Goal: Task Accomplishment & Management: Complete application form

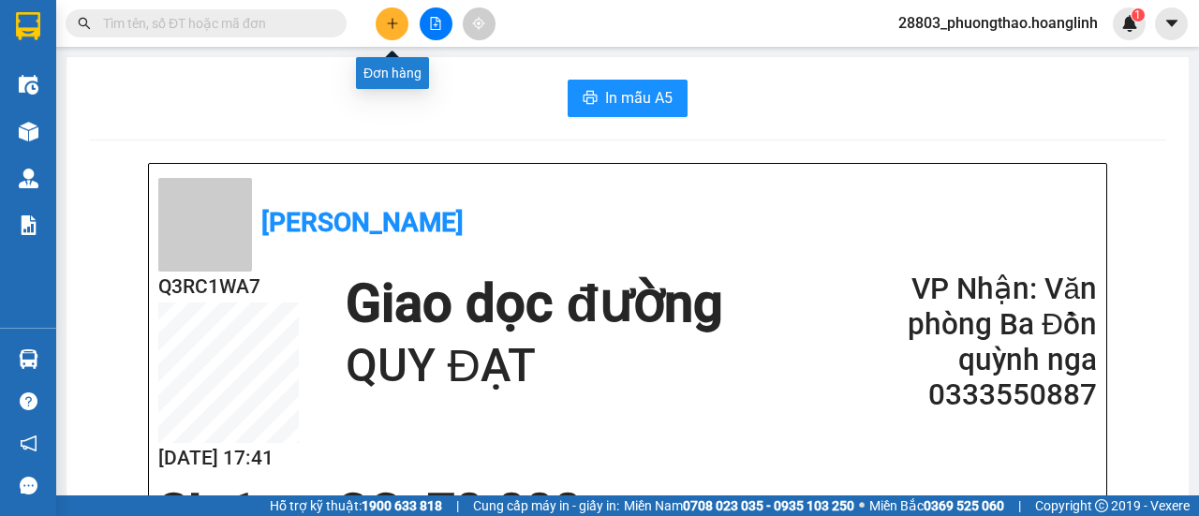
click at [394, 24] on icon "plus" at bounding box center [392, 23] width 13 height 13
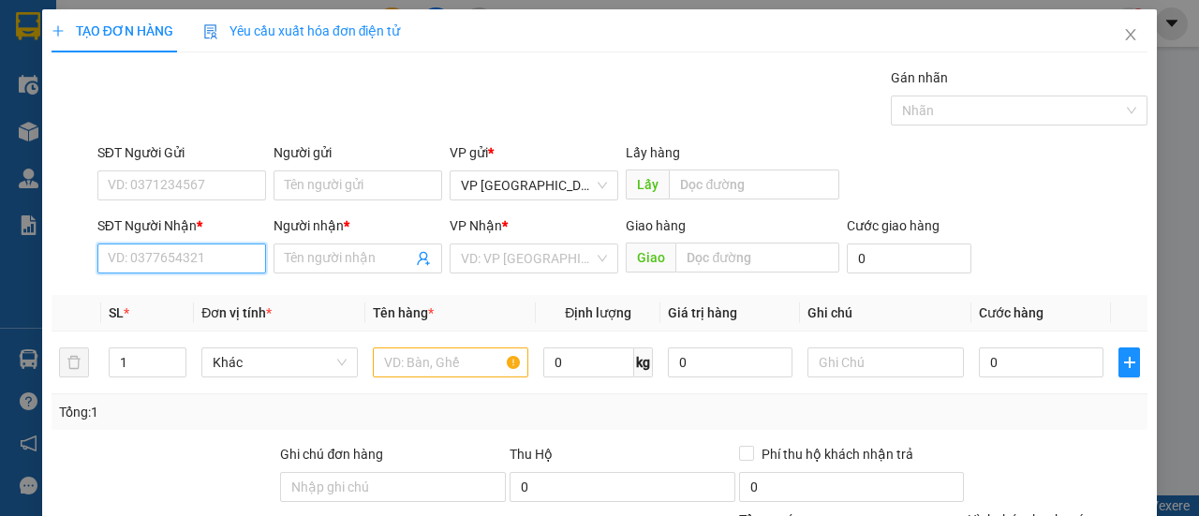
click at [169, 265] on input "SĐT Người Nhận *" at bounding box center [181, 259] width 169 height 30
click at [157, 260] on input "2558" at bounding box center [181, 259] width 169 height 30
click at [161, 271] on input "2558" at bounding box center [181, 259] width 169 height 30
click at [103, 266] on input "2558" at bounding box center [181, 259] width 169 height 30
type input "0337512558"
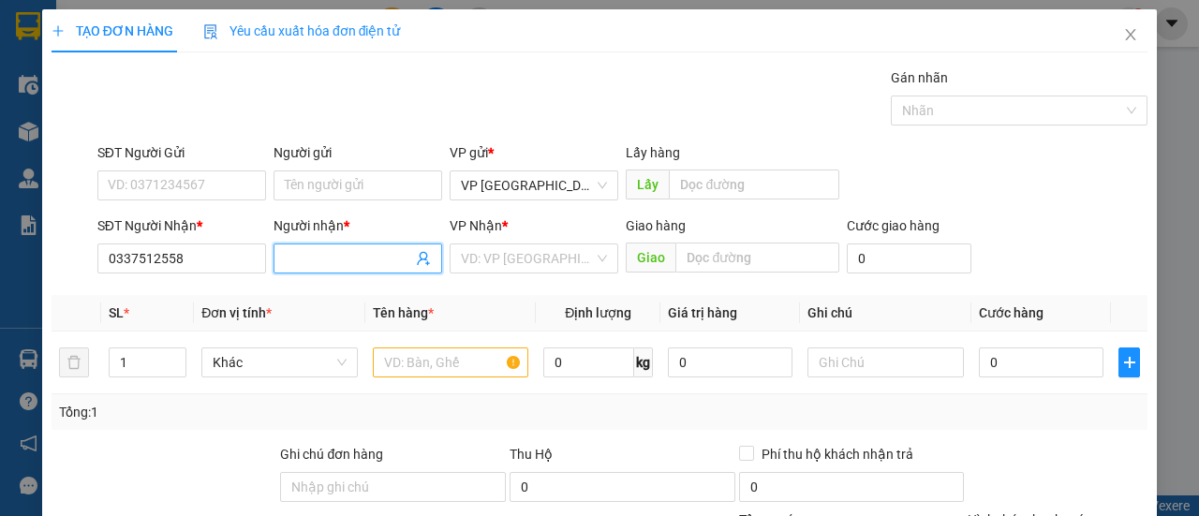
click at [294, 259] on input "Người nhận *" at bounding box center [348, 258] width 127 height 21
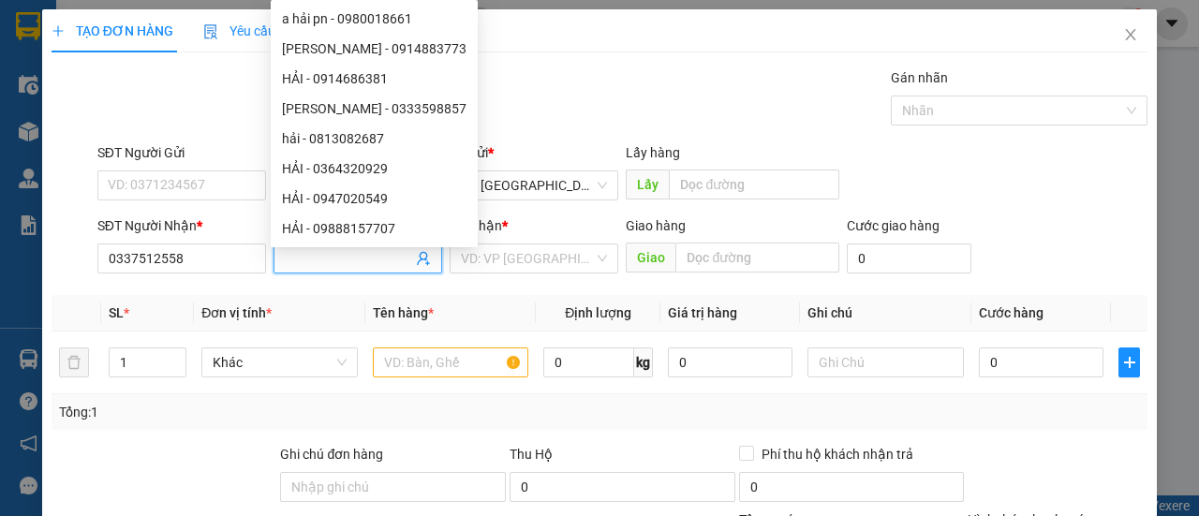
type input ","
type input "M"
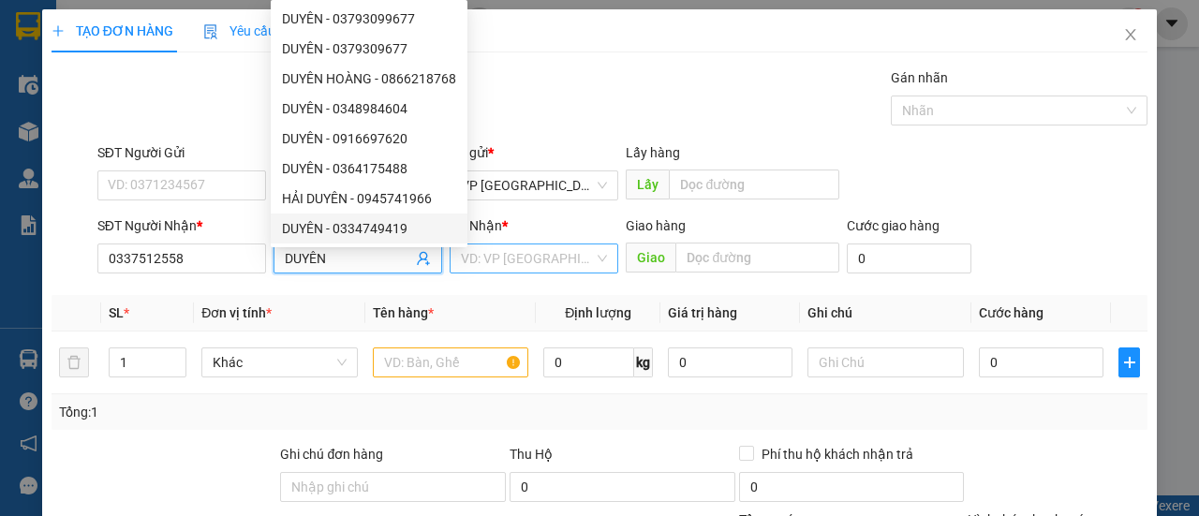
type input "DUYÊN"
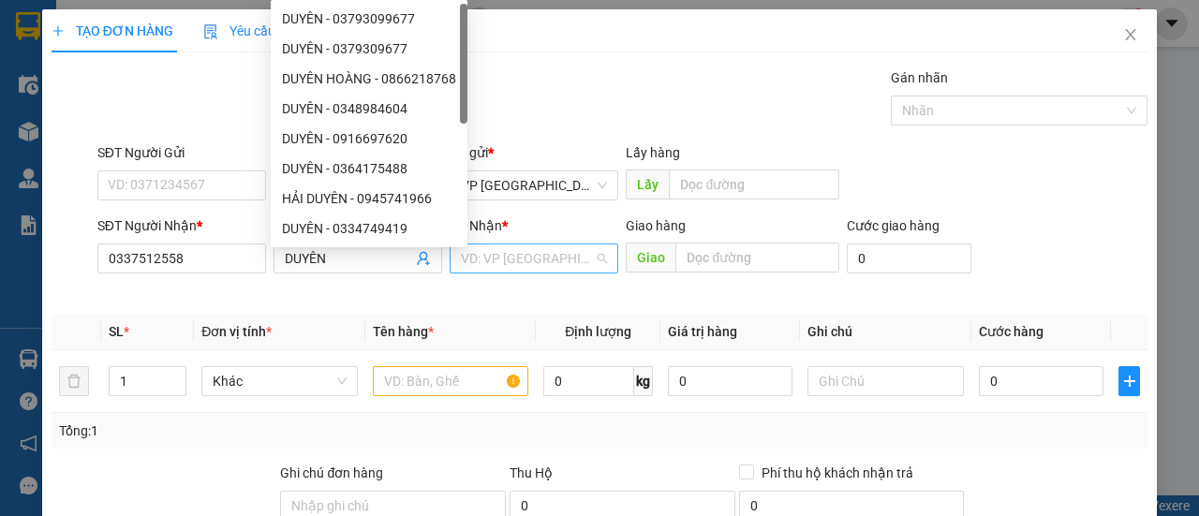
click at [497, 254] on input "search" at bounding box center [527, 259] width 133 height 28
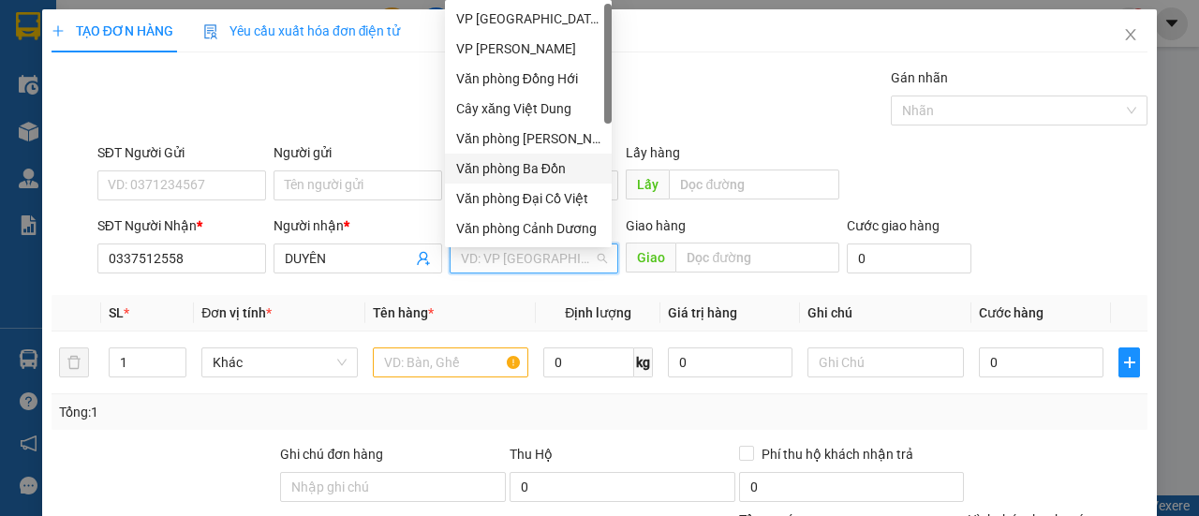
scroll to position [90, 0]
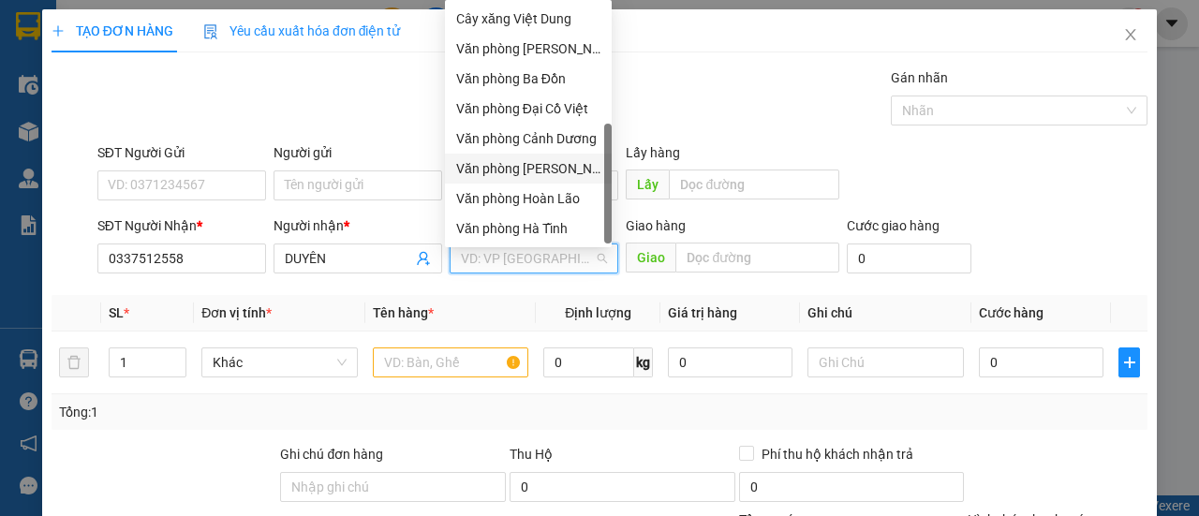
click at [532, 173] on div "Văn phòng [PERSON_NAME]" at bounding box center [528, 168] width 144 height 21
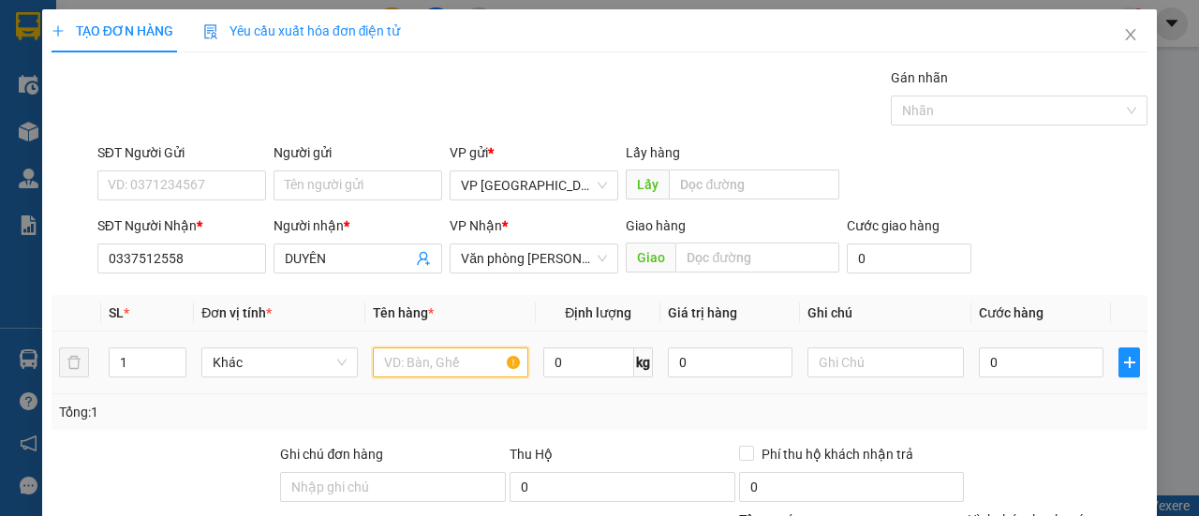
click at [423, 366] on input "text" at bounding box center [451, 363] width 156 height 30
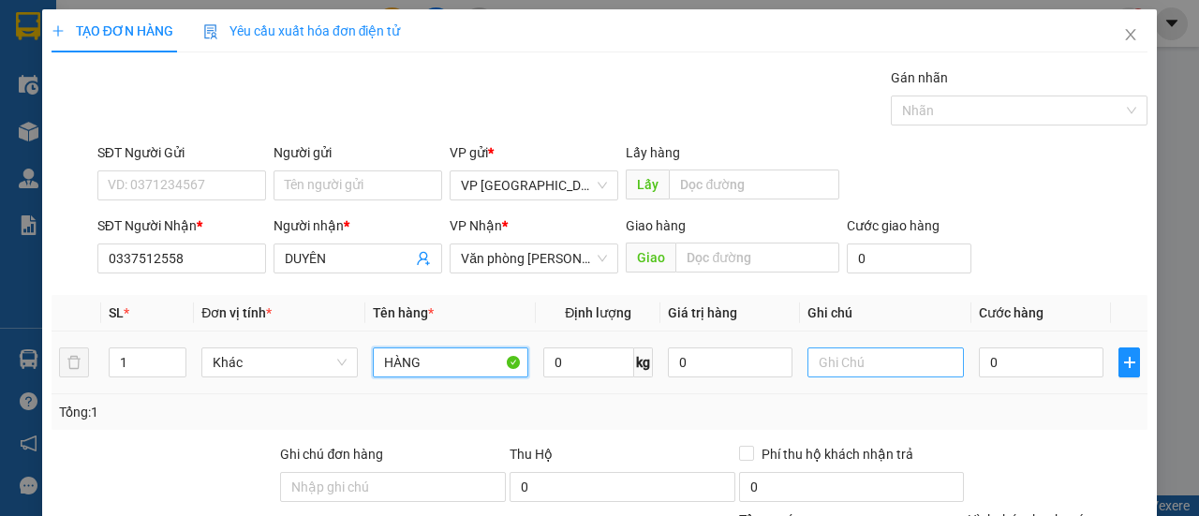
type input "HÀNG"
click at [867, 356] on input "text" at bounding box center [886, 363] width 156 height 30
type input "1K"
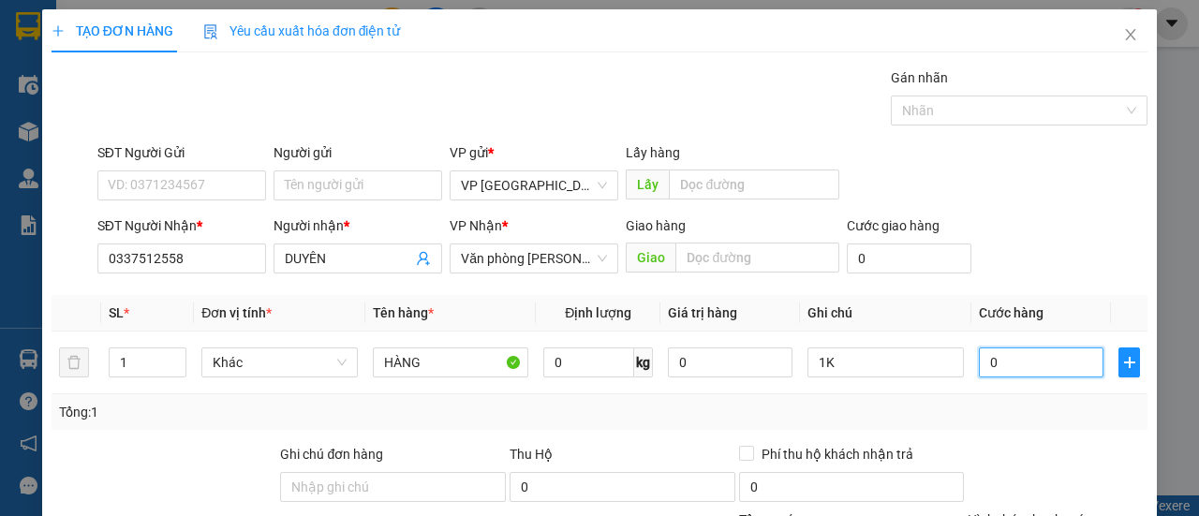
type input "005"
type input "5"
type input "0.050"
type input "50"
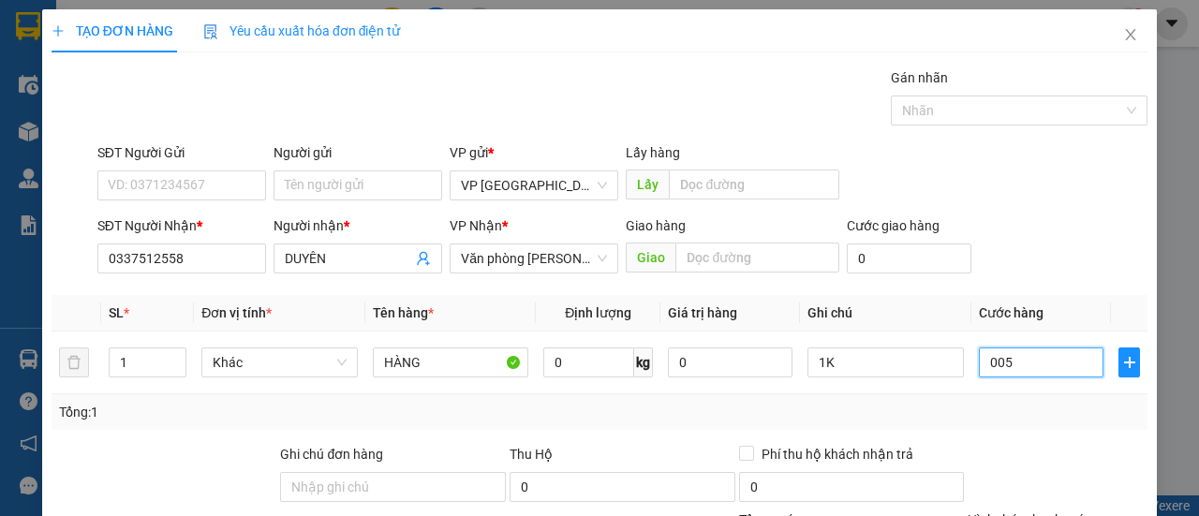
type input "50"
type input "50.000"
click at [1027, 241] on div "SĐT Người Nhận * 0337512558 Người nhận * DUYÊN VP Nhận * Văn phòng [PERSON_NAME…" at bounding box center [623, 248] width 1058 height 66
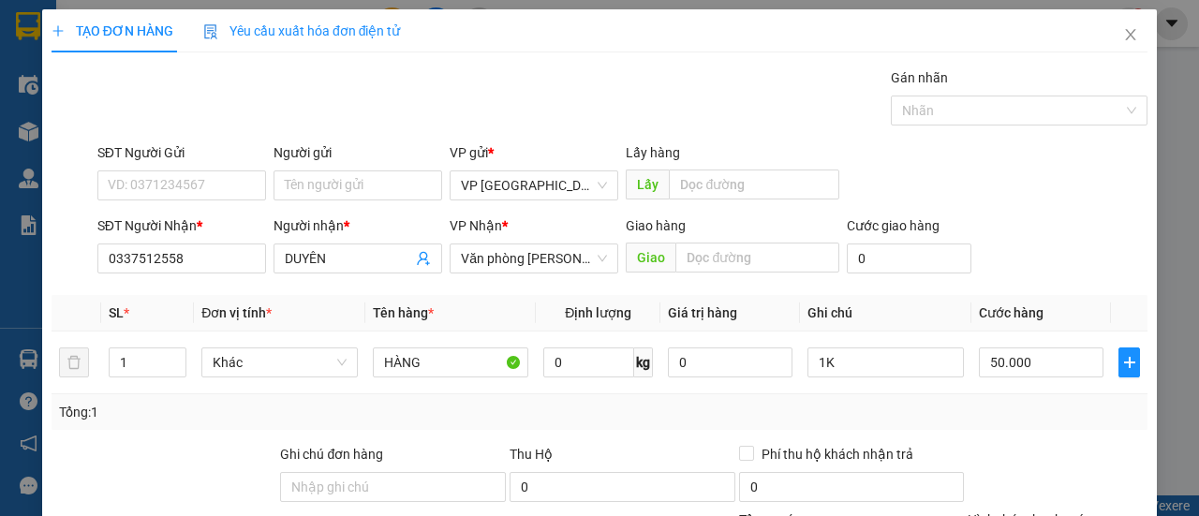
scroll to position [231, 0]
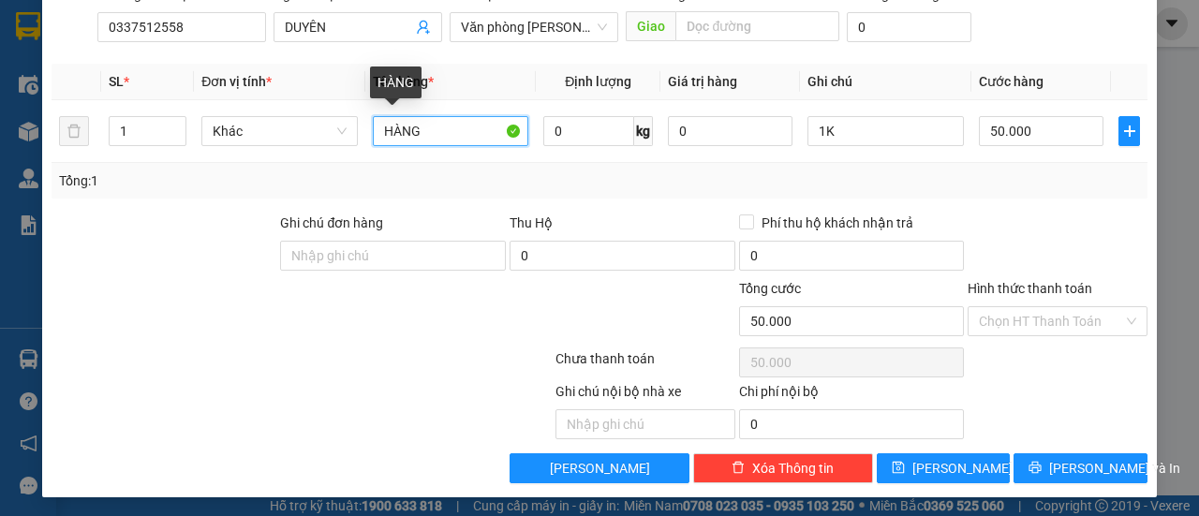
drag, startPoint x: 436, startPoint y: 130, endPoint x: 136, endPoint y: 181, distance: 304.0
click at [141, 180] on div "SL * Đơn vị tính * Tên hàng * Định lượng Giá trị hàng Ghi chú Cước hàng 1 Khác …" at bounding box center [600, 131] width 1096 height 135
type input "GIÀY"
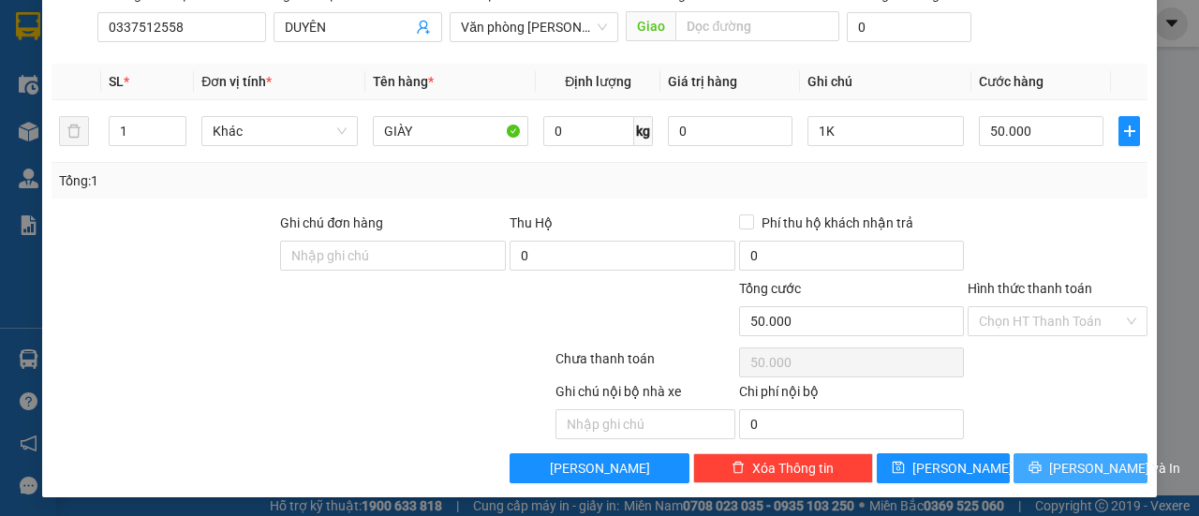
click at [1014, 460] on button "[PERSON_NAME] và In" at bounding box center [1081, 468] width 134 height 30
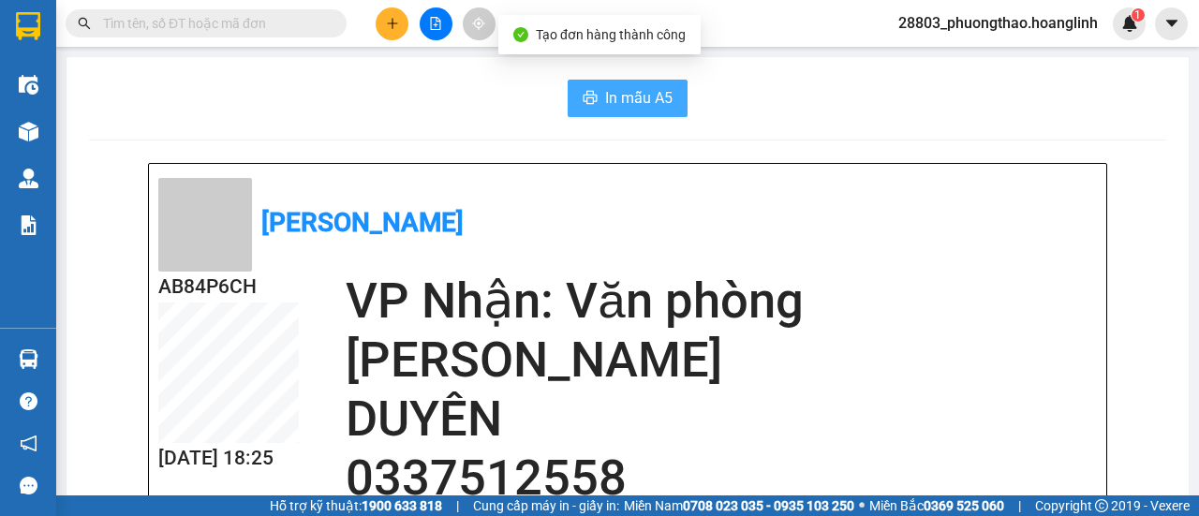
click at [583, 96] on icon "printer" at bounding box center [590, 97] width 15 height 15
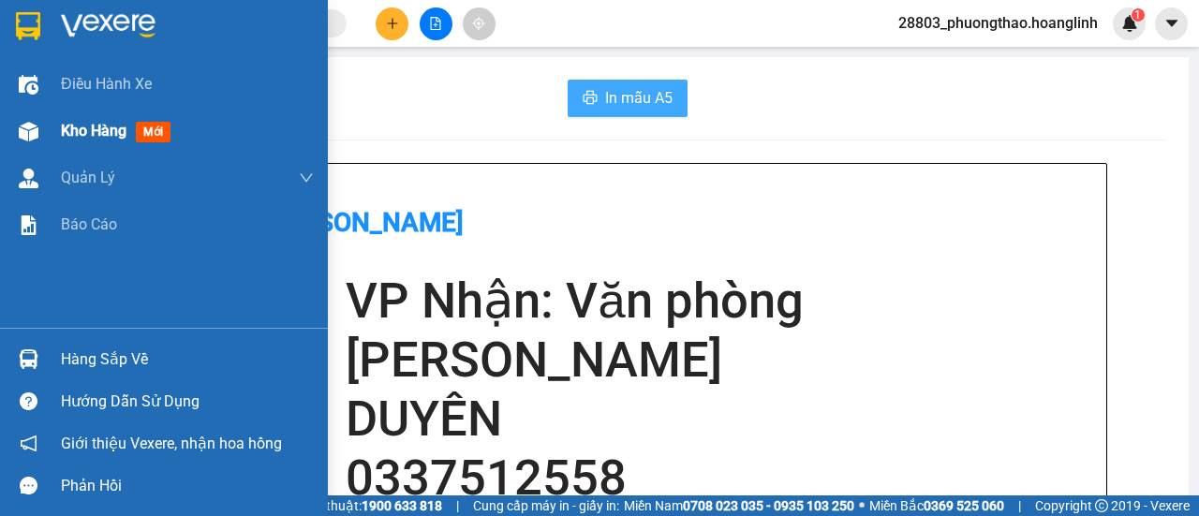
click at [96, 137] on span "Kho hàng" at bounding box center [94, 131] width 66 height 18
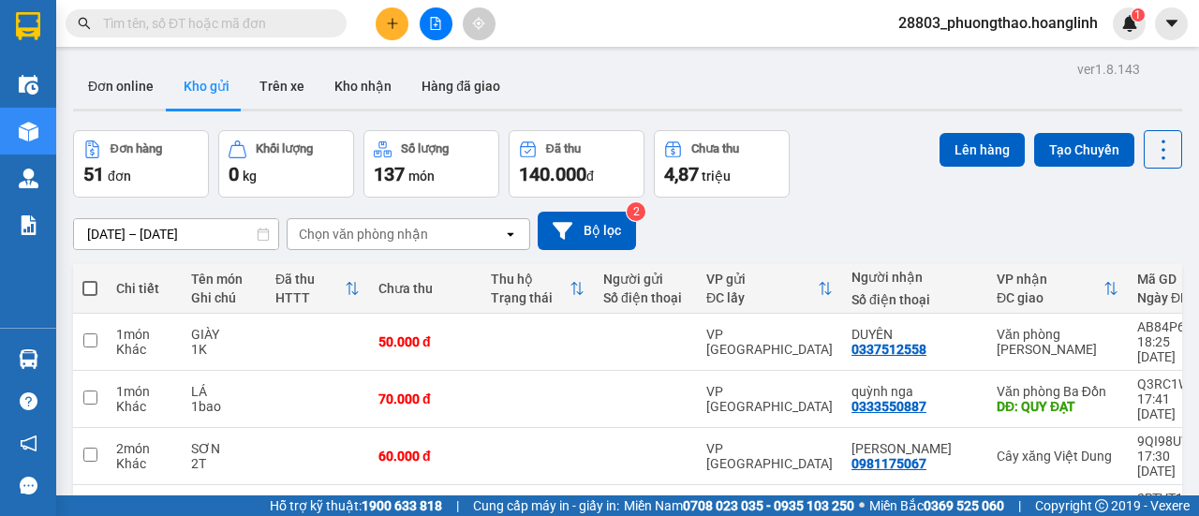
click at [465, 230] on div "Chọn văn phòng nhận" at bounding box center [395, 234] width 215 height 30
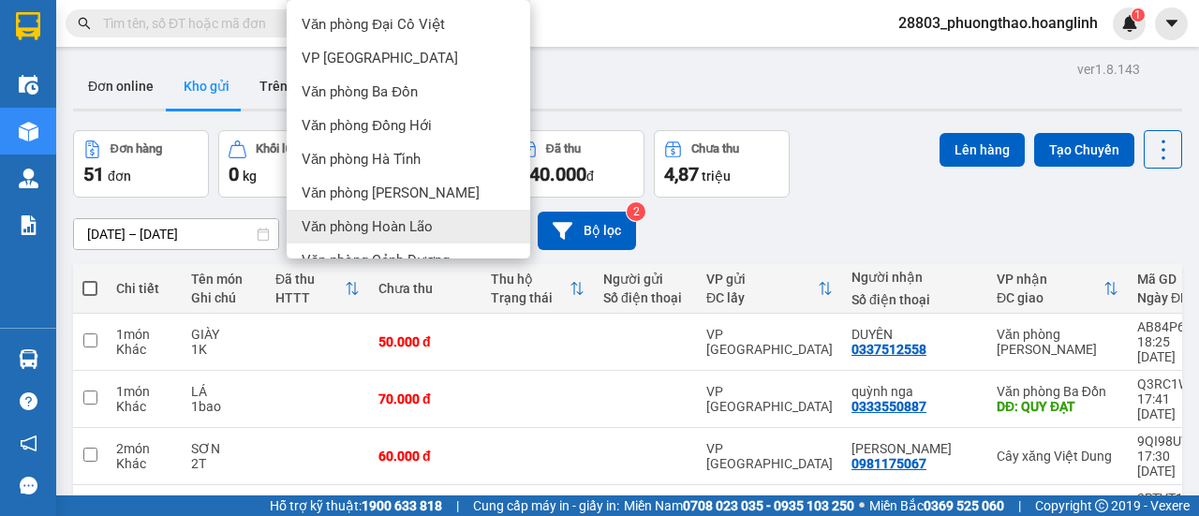
click at [403, 221] on span "Văn phòng Hoàn Lão" at bounding box center [367, 226] width 131 height 19
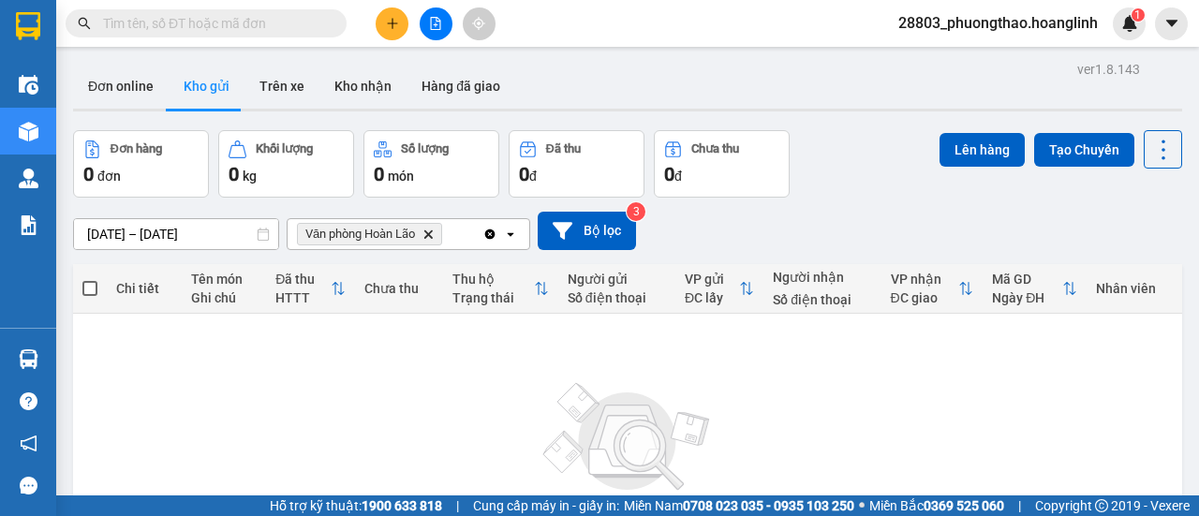
click at [512, 237] on icon "open" at bounding box center [510, 234] width 15 height 15
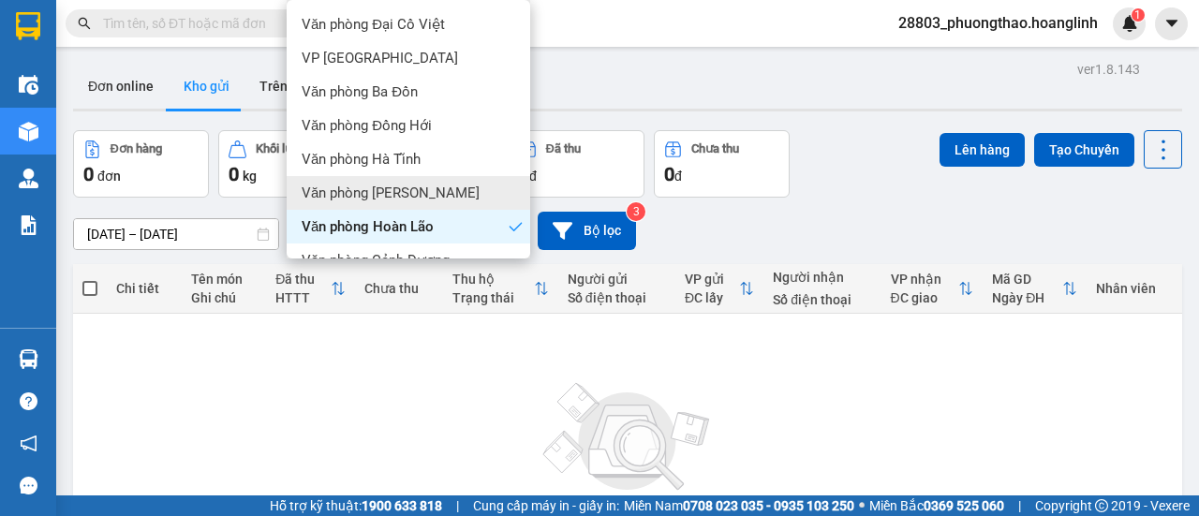
click at [425, 197] on div "Văn phòng [PERSON_NAME]" at bounding box center [409, 193] width 244 height 34
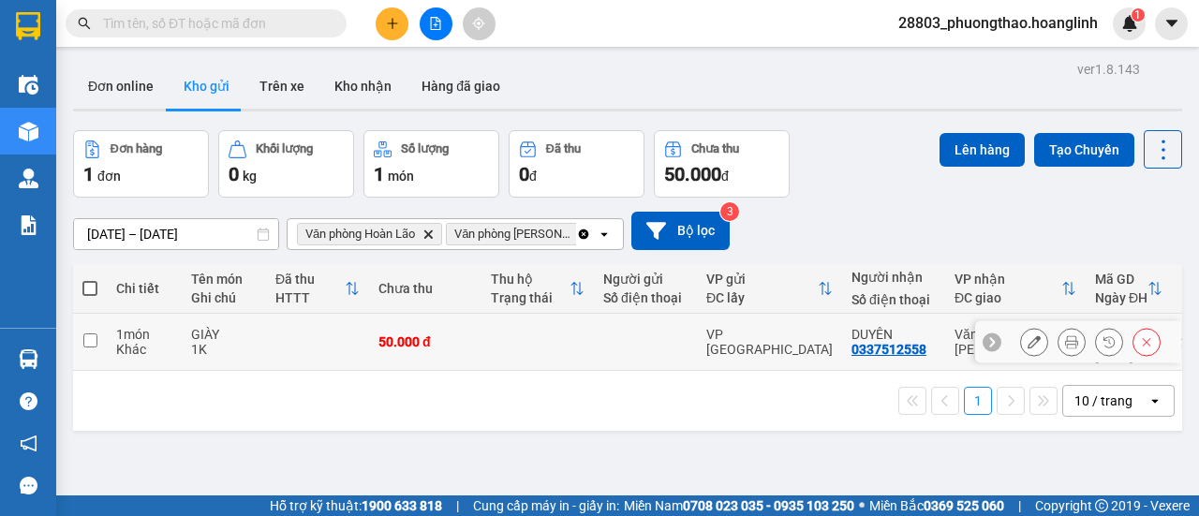
click at [497, 348] on div "Chi tiết Tên món Ghi chú Đã thu HTTT Chưa thu Thu hộ Trạng thái Người gửi Số đi…" at bounding box center [627, 347] width 1109 height 167
drag, startPoint x: 594, startPoint y: 316, endPoint x: 609, endPoint y: 315, distance: 15.0
click at [593, 316] on tr "1 món Khác GIÀY 1K 50.000 đ VP [PERSON_NAME] 0337512558 Văn phòng [PERSON_NAME]…" at bounding box center [721, 342] width 1297 height 57
checkbox input "true"
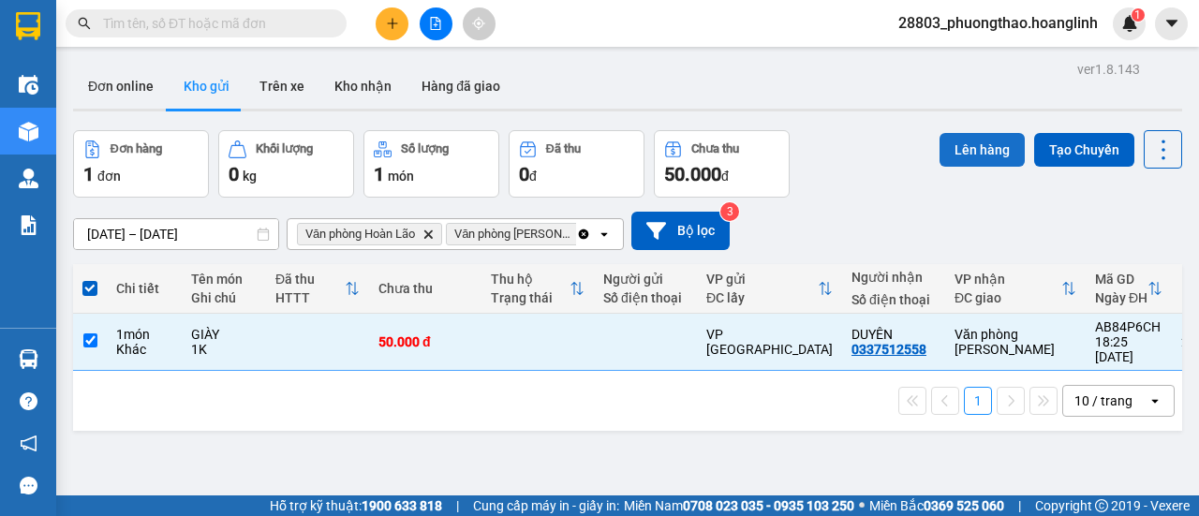
click at [957, 155] on button "Lên hàng" at bounding box center [982, 150] width 85 height 34
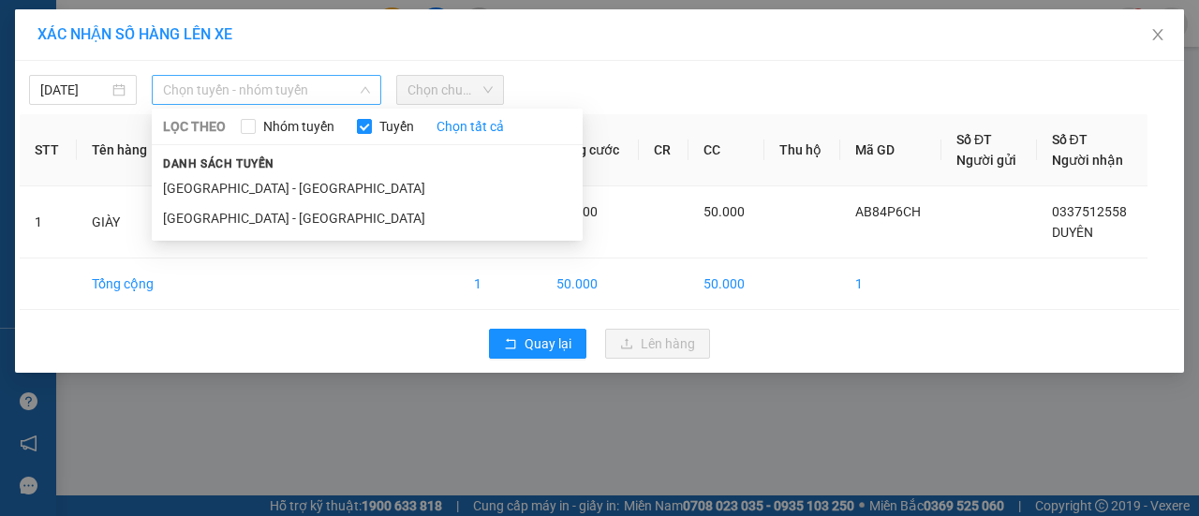
click at [268, 96] on span "Chọn tuyến - nhóm tuyến" at bounding box center [266, 90] width 207 height 28
click at [221, 233] on div "LỌC THEO Nhóm tuyến Tuyến Chọn tất cả Danh sách tuyến [GEOGRAPHIC_DATA] - [GEOG…" at bounding box center [367, 174] width 431 height 125
drag, startPoint x: 253, startPoint y: 217, endPoint x: 408, endPoint y: 139, distance: 174.3
click at [253, 217] on li "[GEOGRAPHIC_DATA] - [GEOGRAPHIC_DATA]" at bounding box center [367, 218] width 431 height 30
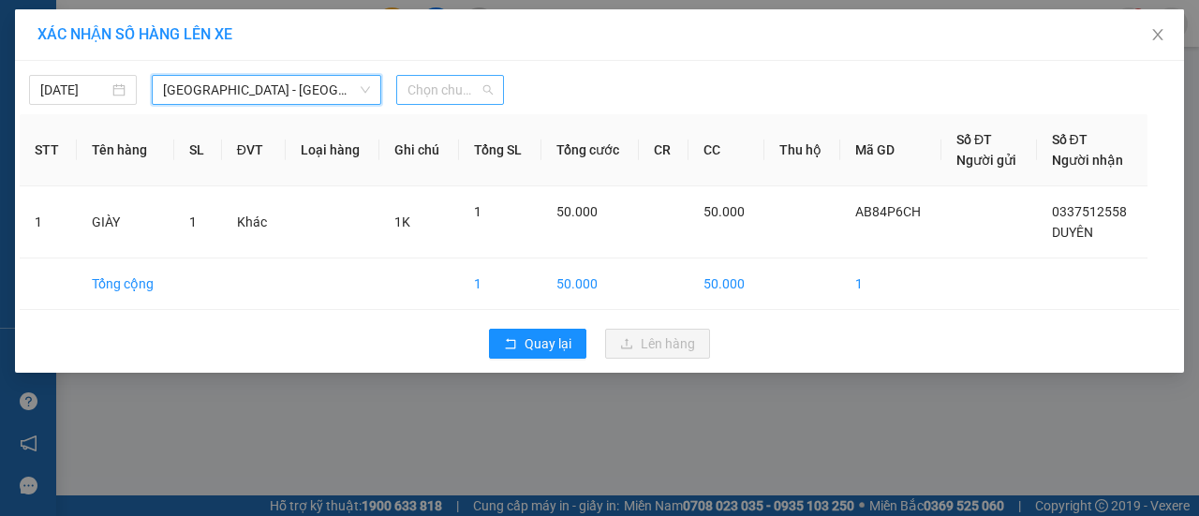
drag, startPoint x: 503, startPoint y: 78, endPoint x: 468, endPoint y: 100, distance: 41.3
click at [500, 80] on div "Chọn chuyến" at bounding box center [450, 90] width 108 height 30
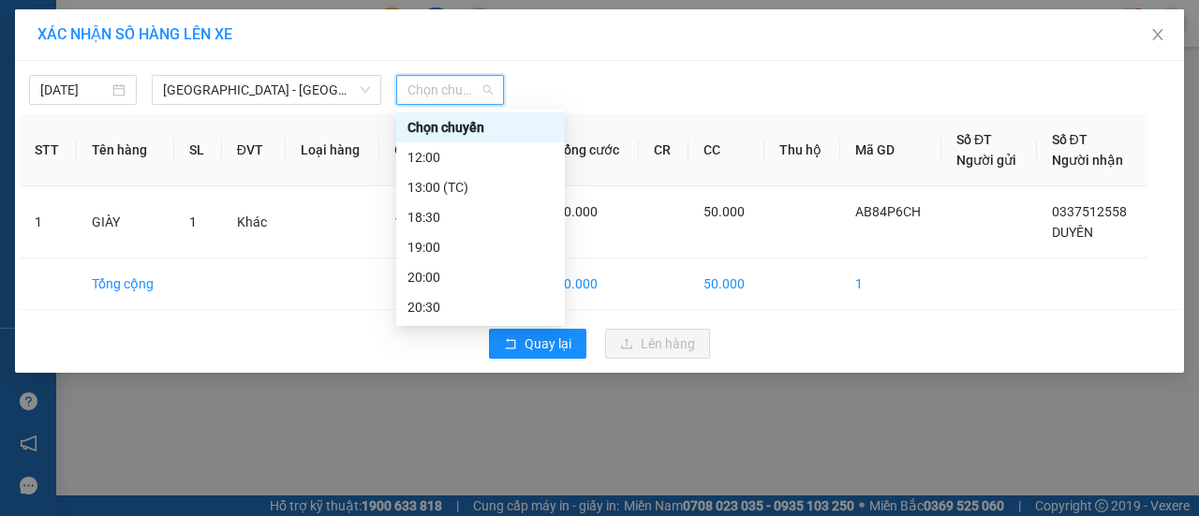
drag, startPoint x: 459, startPoint y: 104, endPoint x: 456, endPoint y: 113, distance: 9.8
click at [458, 107] on div "[DATE] [GEOGRAPHIC_DATA] - [GEOGRAPHIC_DATA] LỌC THEO Nhóm tuyến Tuyến Chọn tất…" at bounding box center [599, 217] width 1169 height 312
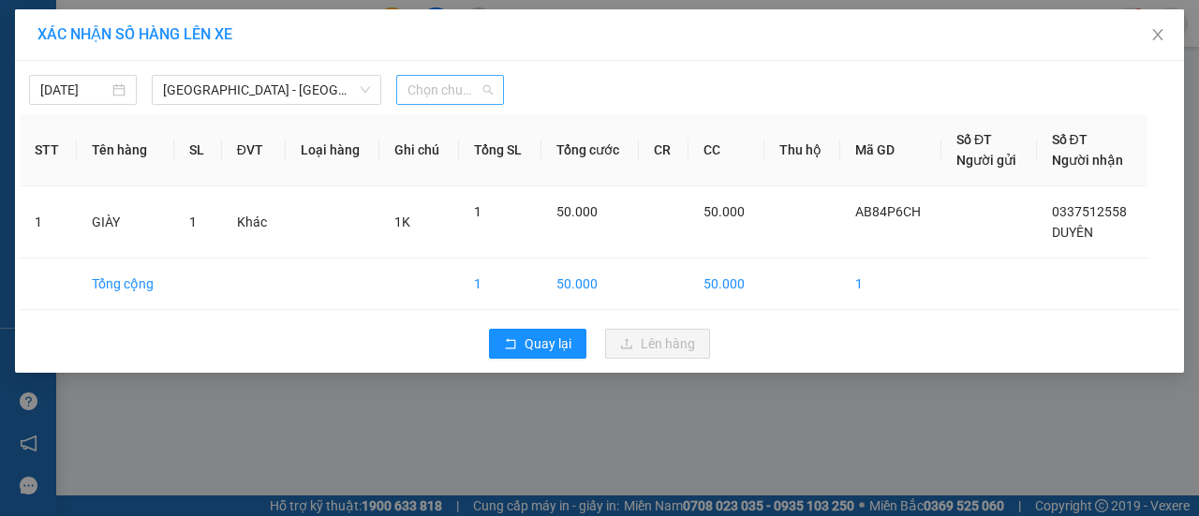
click at [450, 82] on span "Chọn chuyến" at bounding box center [450, 90] width 85 height 28
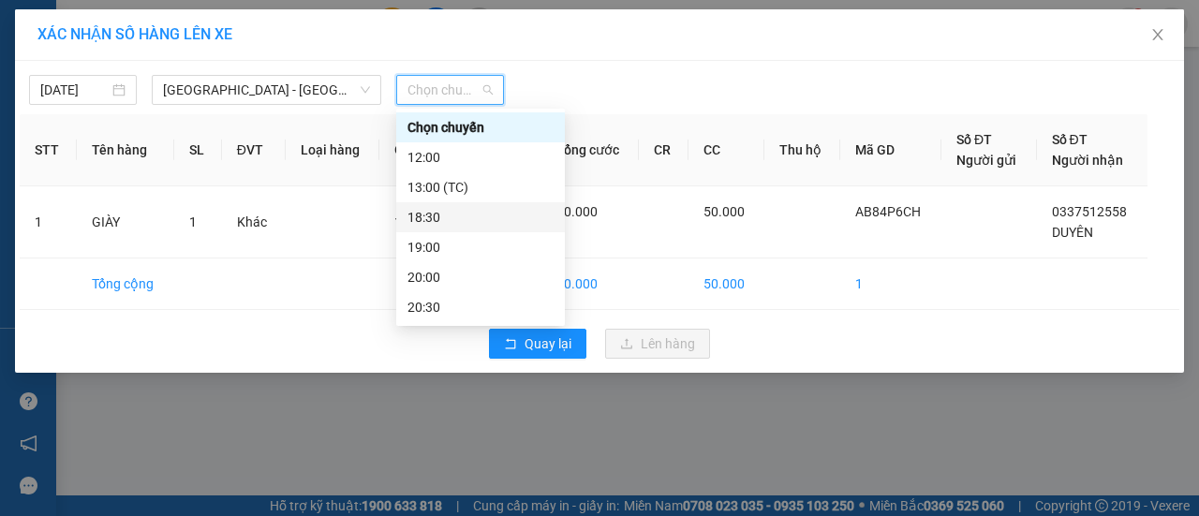
click at [444, 221] on div "18:30" at bounding box center [481, 217] width 146 height 21
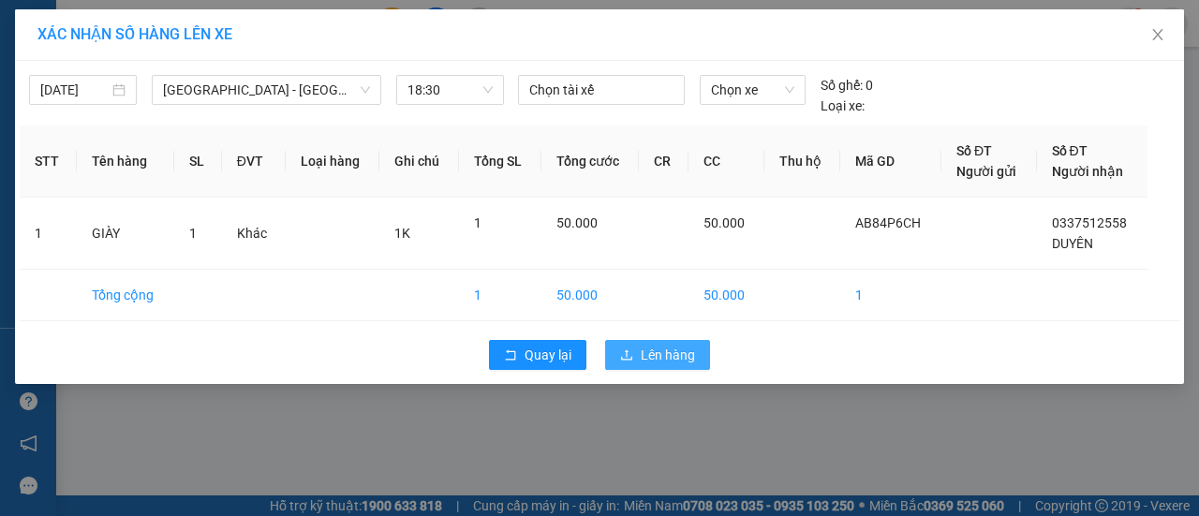
click at [645, 342] on button "Lên hàng" at bounding box center [657, 355] width 105 height 30
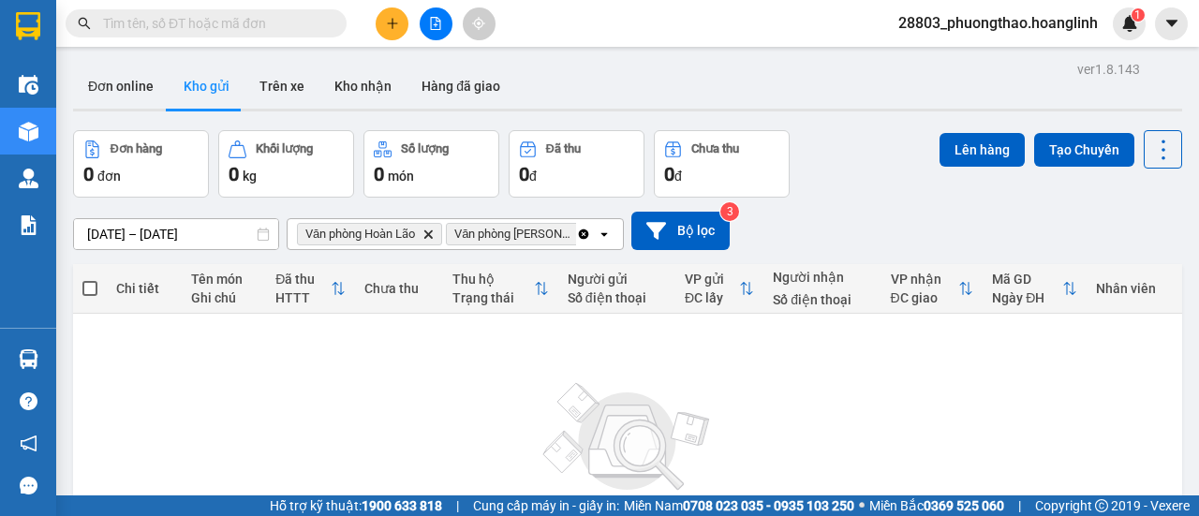
click at [579, 231] on icon "Clear all" at bounding box center [583, 234] width 15 height 15
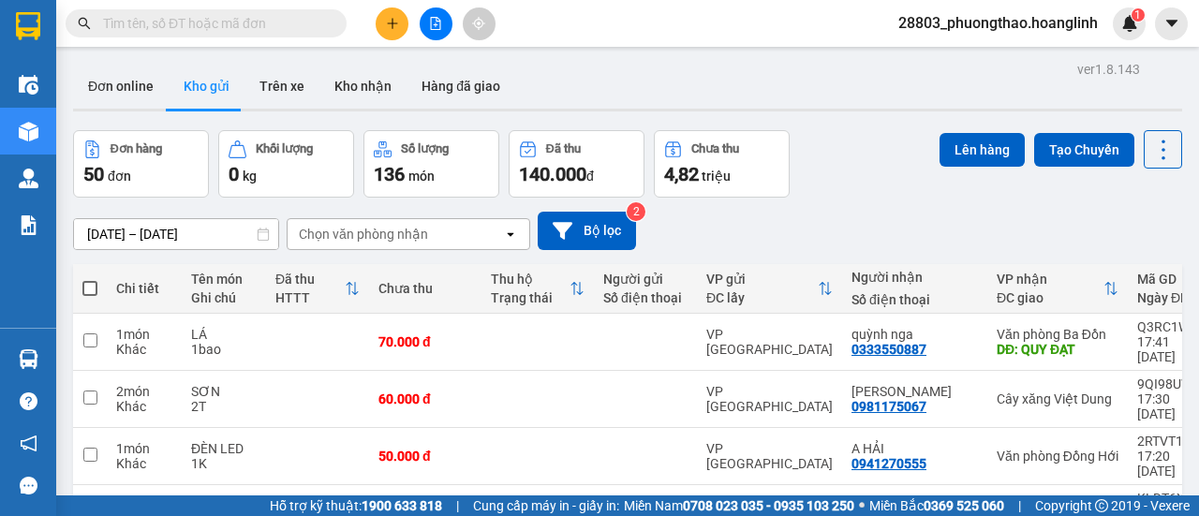
click at [388, 234] on div "Chọn văn phòng nhận" at bounding box center [363, 234] width 129 height 19
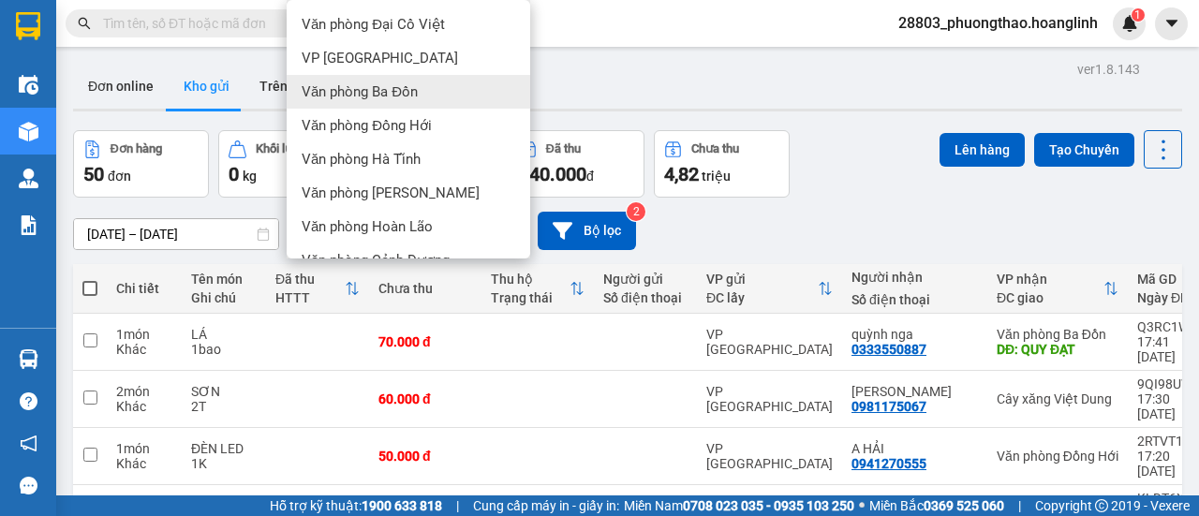
click at [401, 87] on span "Văn phòng Ba Đồn" at bounding box center [360, 91] width 116 height 19
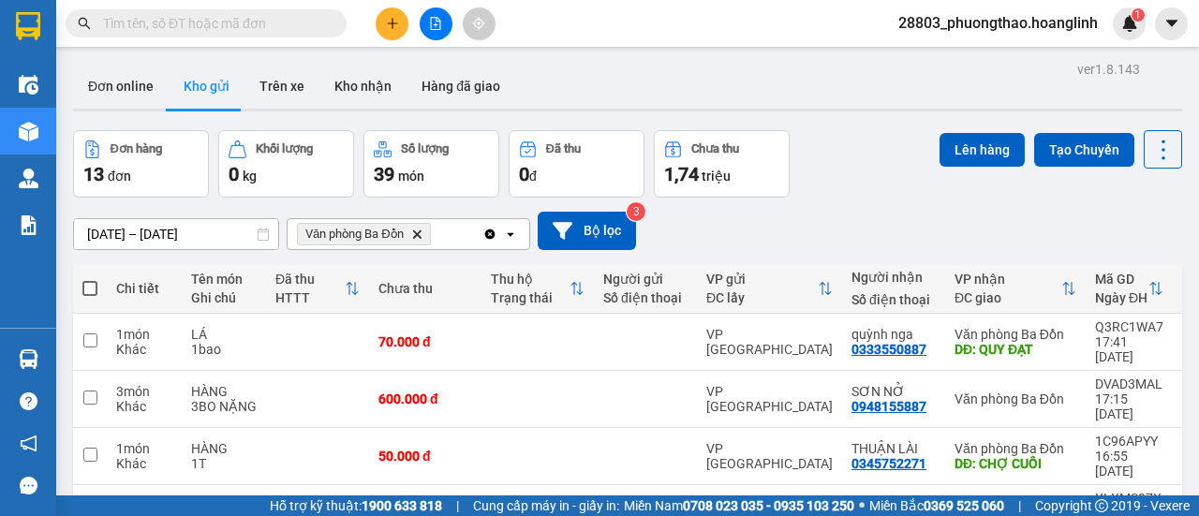
click at [509, 232] on icon "open" at bounding box center [510, 234] width 15 height 15
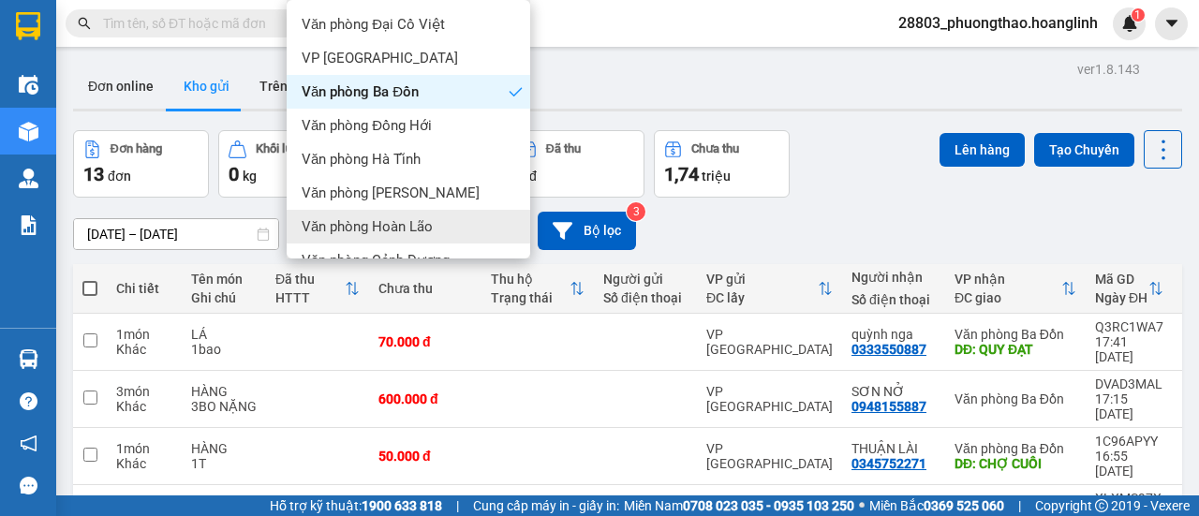
scroll to position [127, 0]
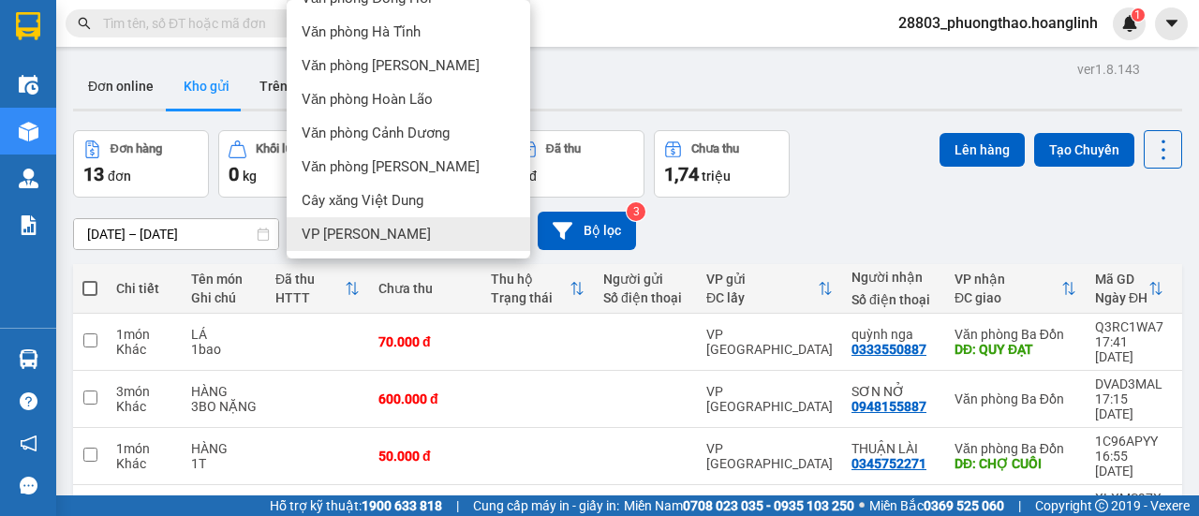
click at [380, 238] on div "VP [PERSON_NAME]" at bounding box center [409, 234] width 244 height 34
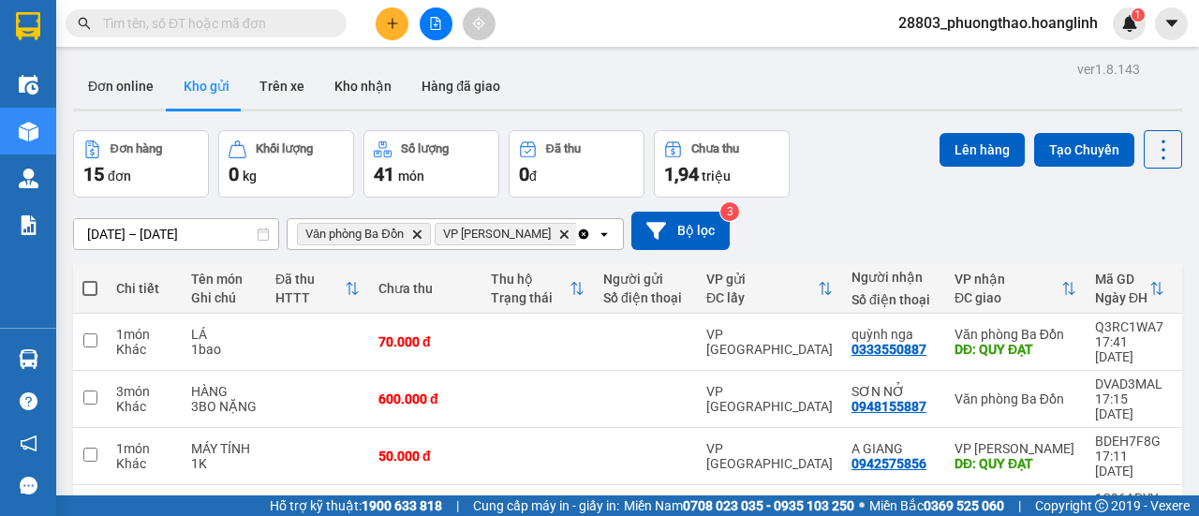
click at [88, 285] on span at bounding box center [89, 288] width 15 height 15
click at [90, 279] on input "checkbox" at bounding box center [90, 279] width 0 height 0
checkbox input "true"
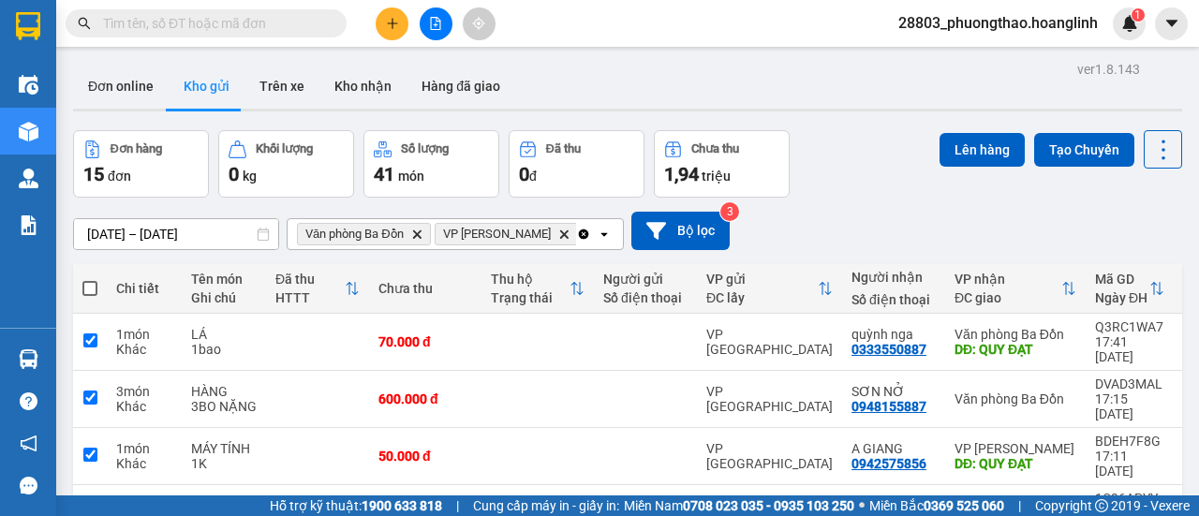
checkbox input "true"
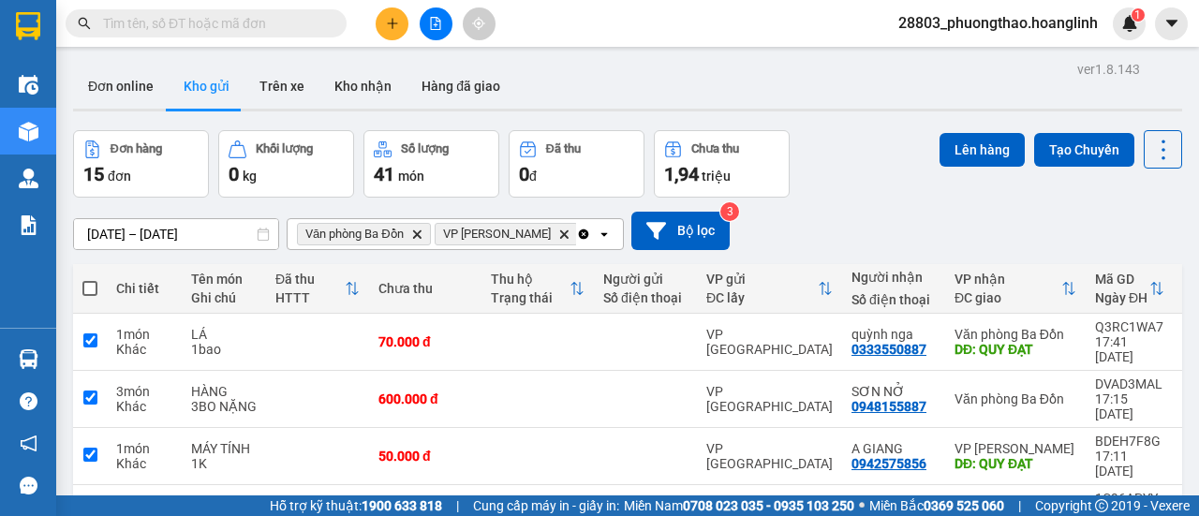
checkbox input "true"
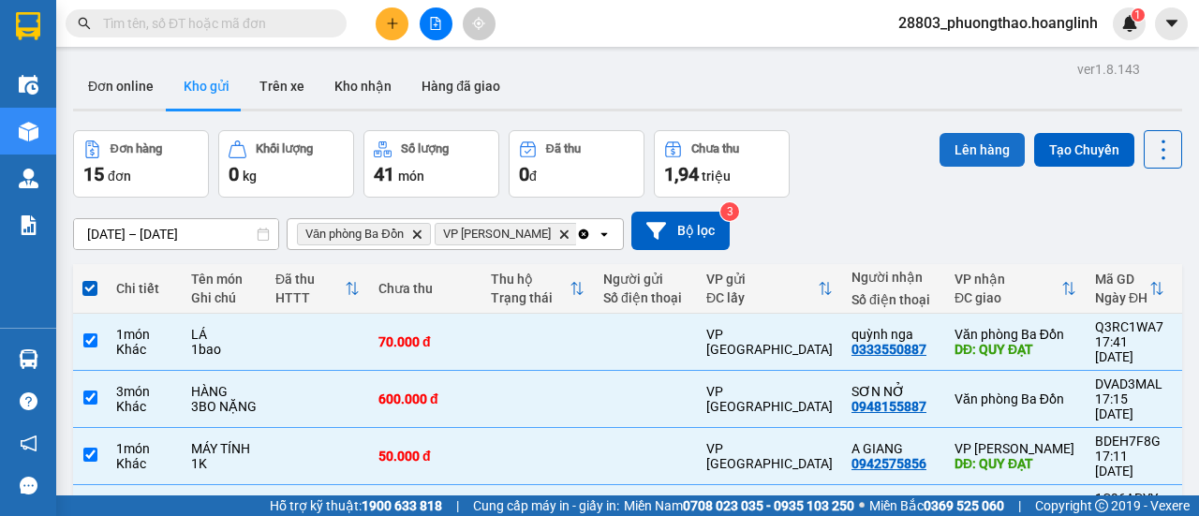
click at [967, 143] on button "Lên hàng" at bounding box center [982, 150] width 85 height 34
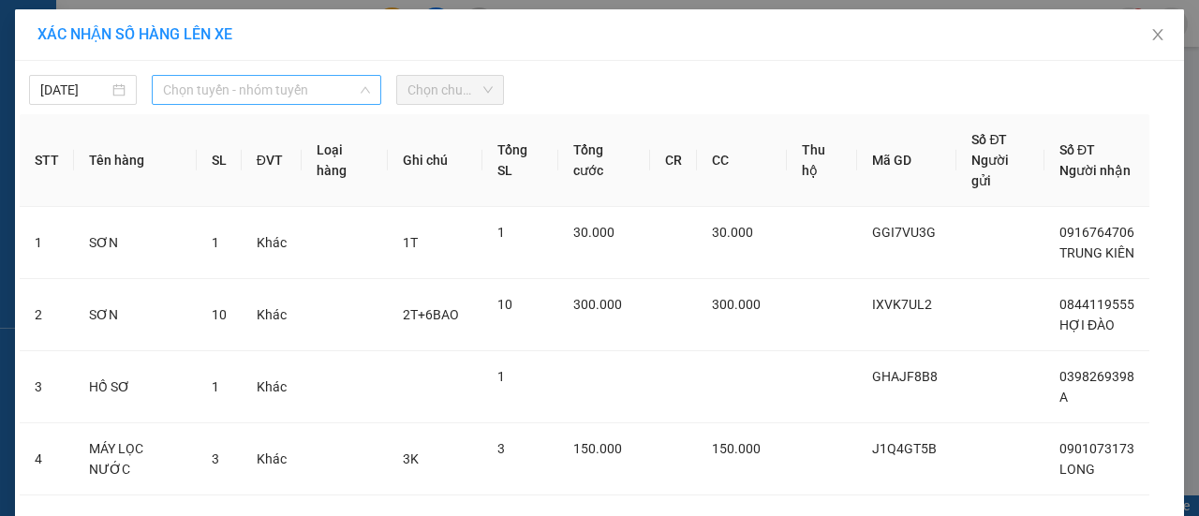
drag, startPoint x: 230, startPoint y: 98, endPoint x: 225, endPoint y: 149, distance: 50.9
click at [230, 98] on span "Chọn tuyến - nhóm tuyến" at bounding box center [266, 90] width 207 height 28
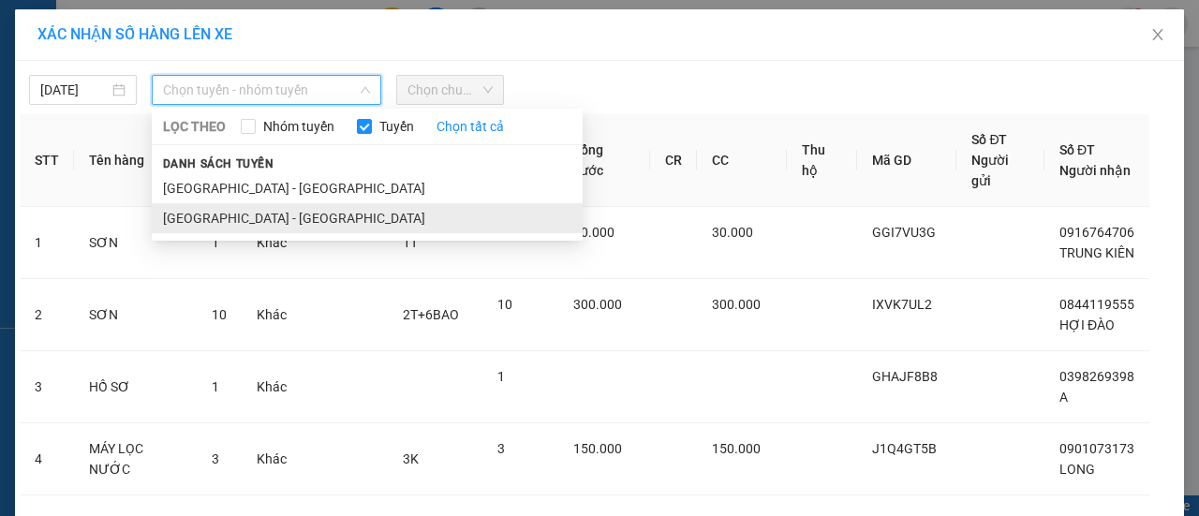
click at [225, 209] on li "[GEOGRAPHIC_DATA] - [GEOGRAPHIC_DATA]" at bounding box center [367, 218] width 431 height 30
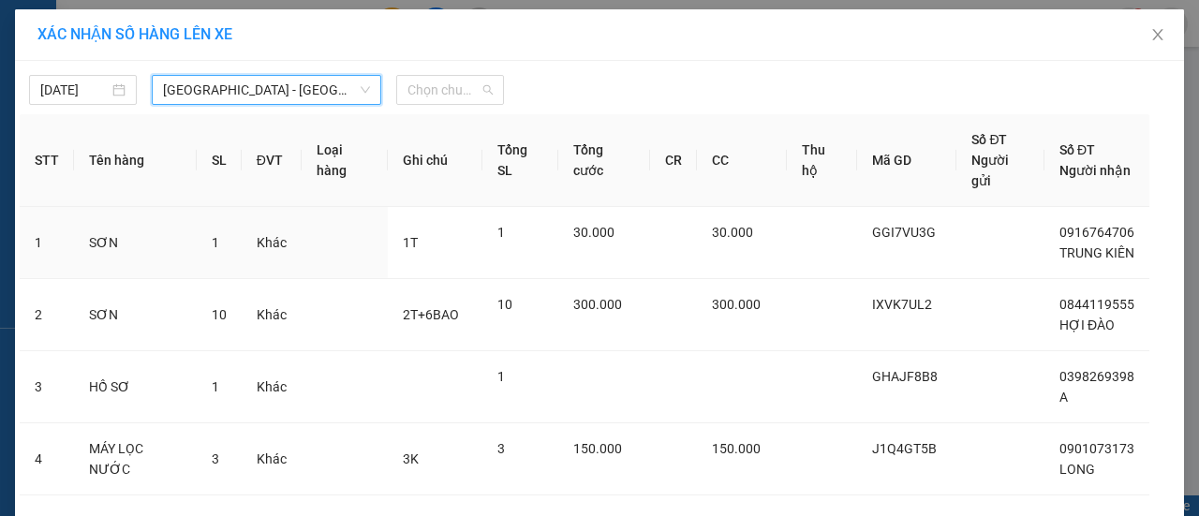
drag, startPoint x: 466, startPoint y: 82, endPoint x: 471, endPoint y: 128, distance: 46.2
click at [467, 83] on span "Chọn chuyến" at bounding box center [450, 90] width 85 height 28
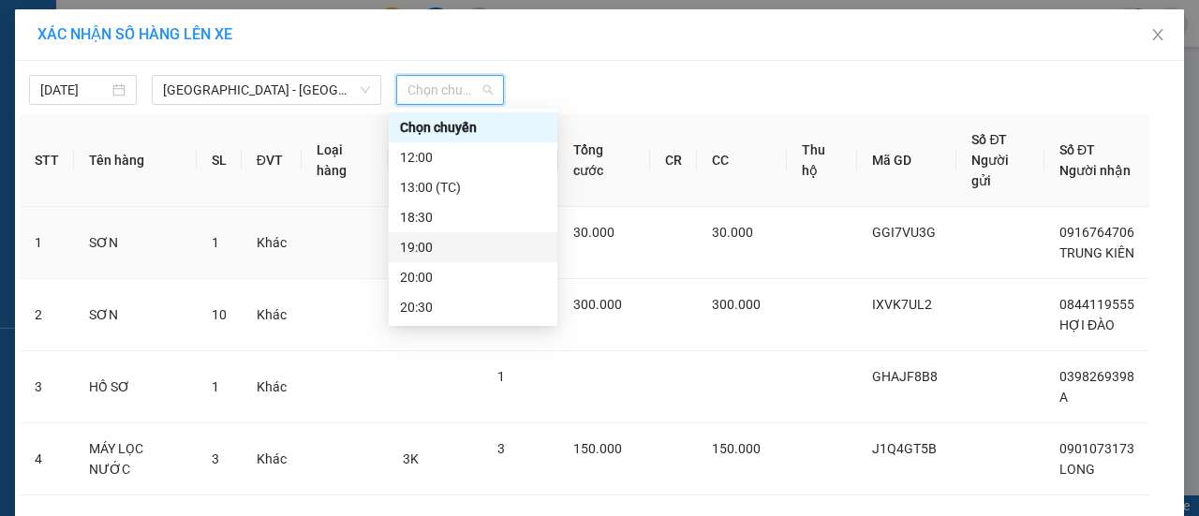
click at [442, 248] on div "19:00" at bounding box center [473, 247] width 146 height 21
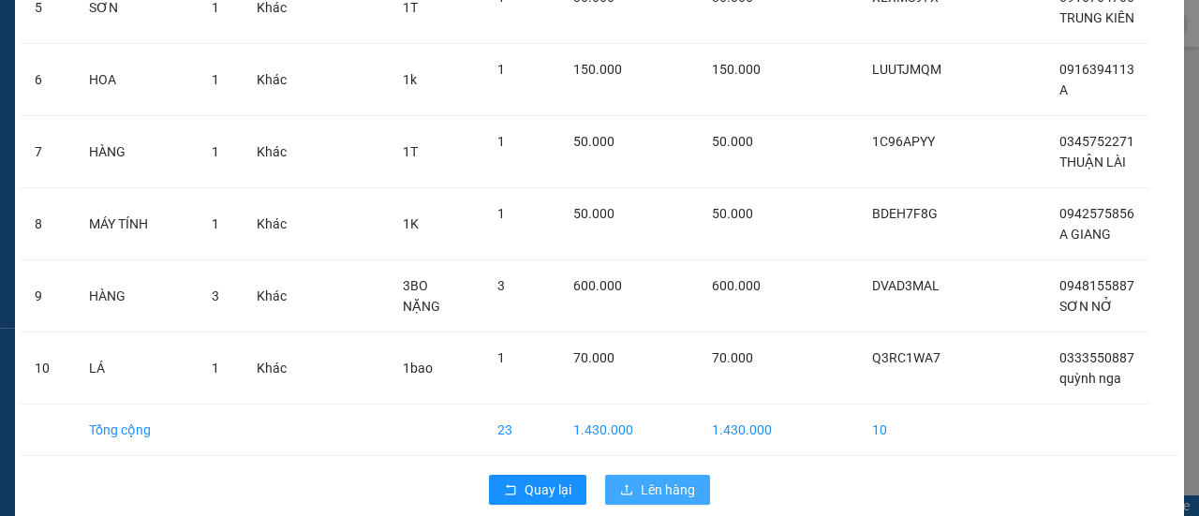
scroll to position [535, 0]
click at [655, 480] on span "Lên hàng" at bounding box center [668, 490] width 54 height 21
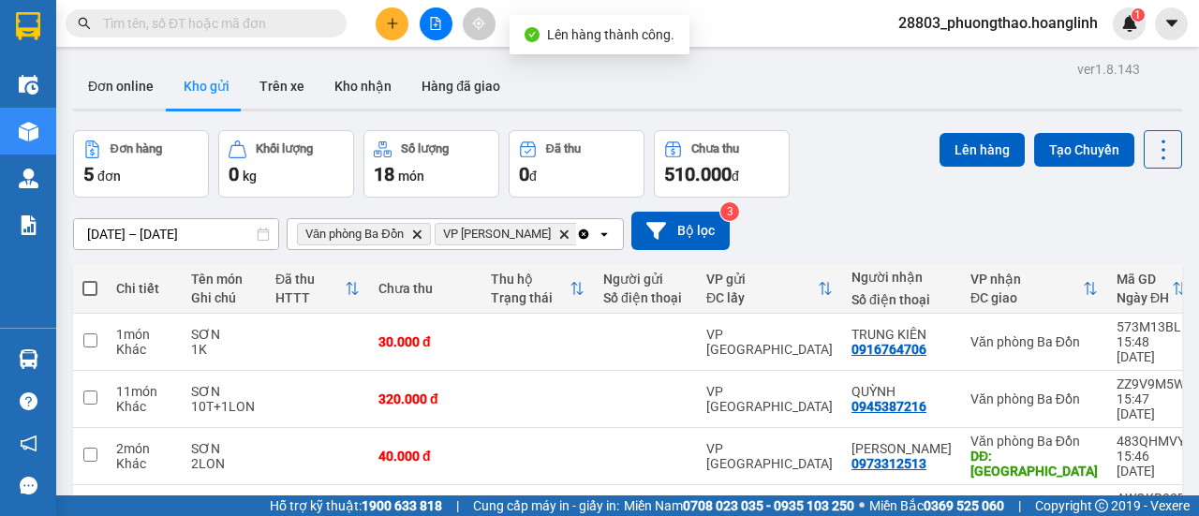
click at [83, 299] on th at bounding box center [90, 289] width 34 height 50
click at [82, 288] on span at bounding box center [89, 288] width 15 height 15
click at [90, 279] on input "checkbox" at bounding box center [90, 279] width 0 height 0
checkbox input "true"
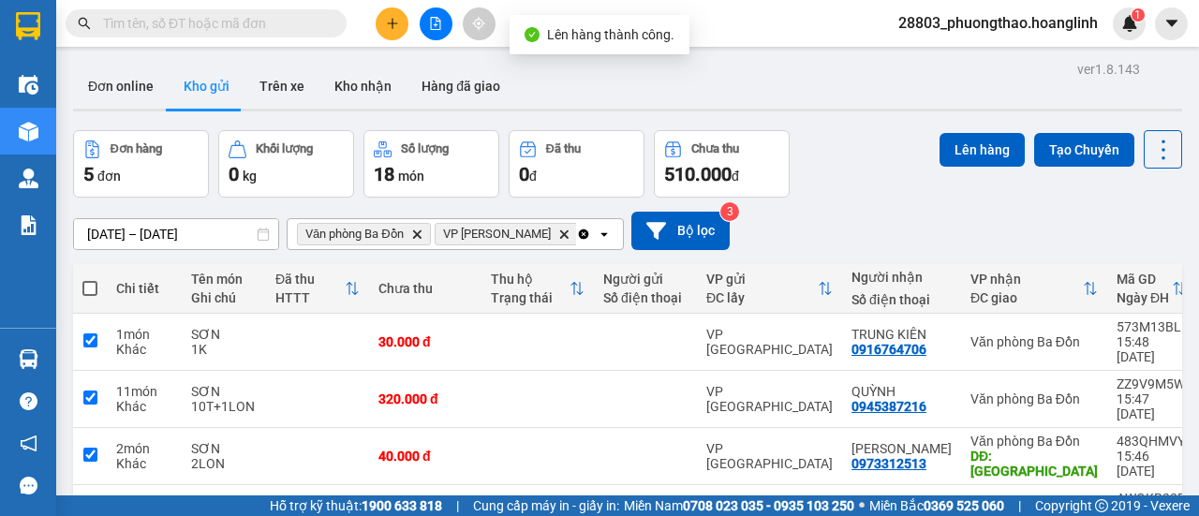
checkbox input "true"
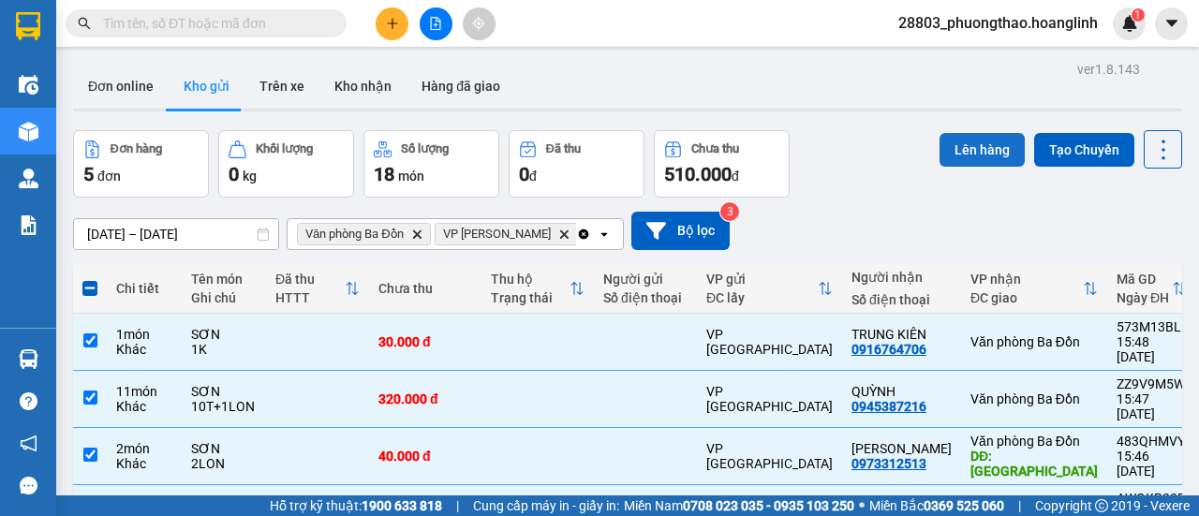
click at [940, 144] on button "Lên hàng" at bounding box center [982, 150] width 85 height 34
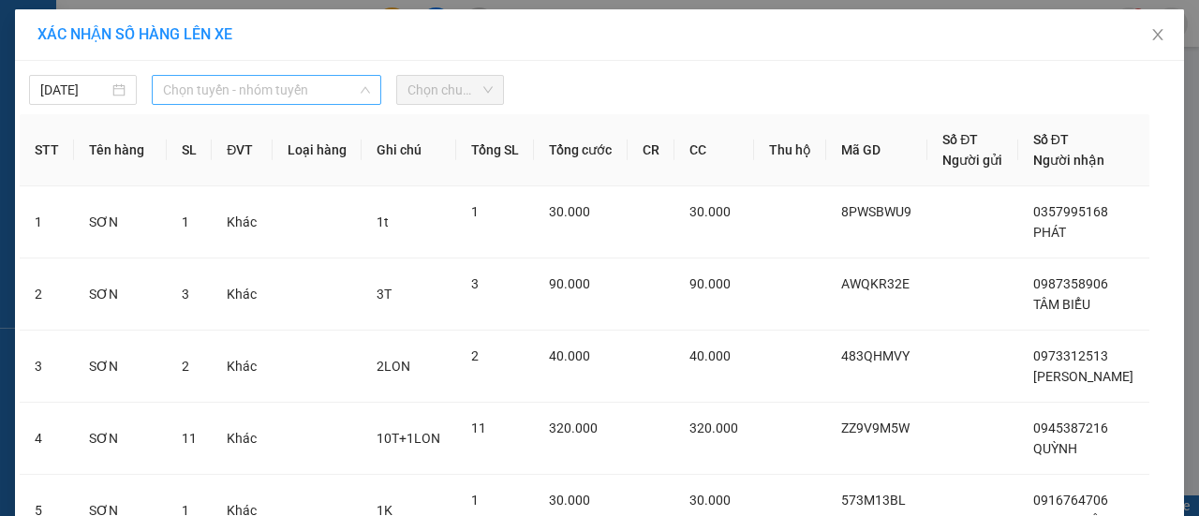
click at [258, 91] on span "Chọn tuyến - nhóm tuyến" at bounding box center [266, 90] width 207 height 28
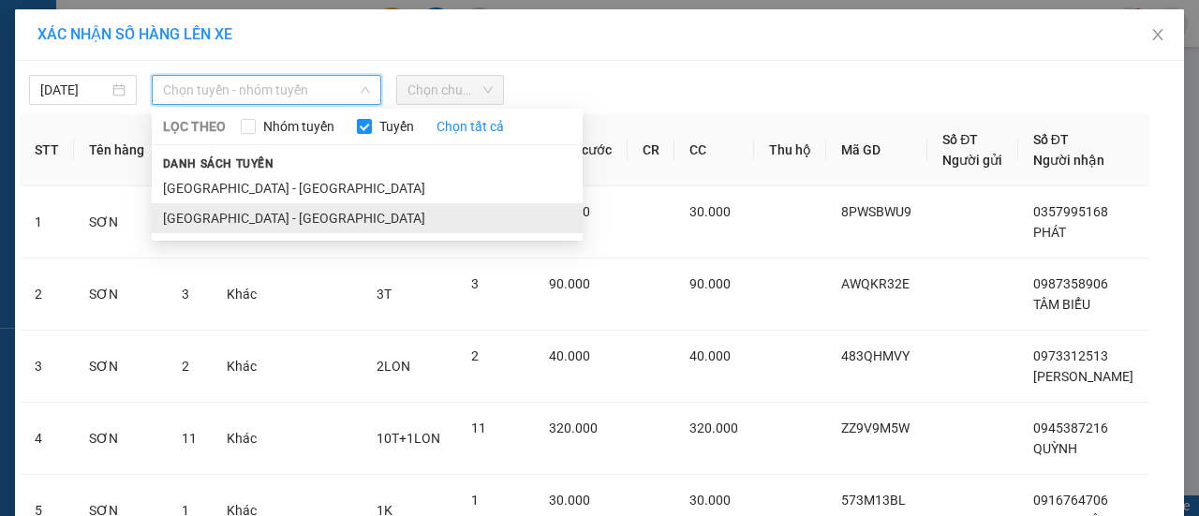
click at [184, 216] on li "[GEOGRAPHIC_DATA] - [GEOGRAPHIC_DATA]" at bounding box center [367, 218] width 431 height 30
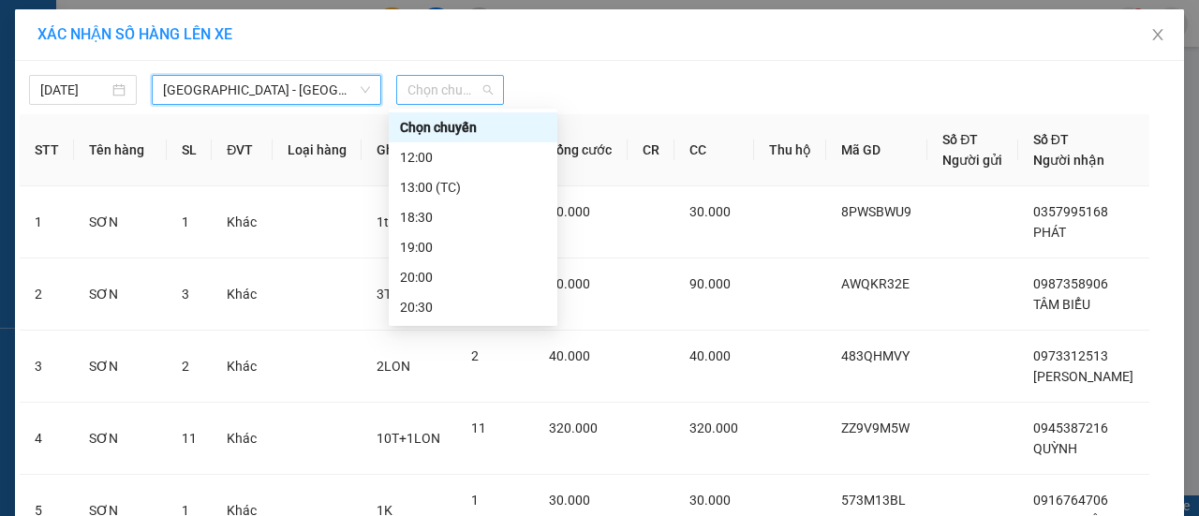
click at [496, 86] on div "Chọn chuyến" at bounding box center [450, 90] width 108 height 30
click at [458, 246] on div "19:00" at bounding box center [473, 247] width 146 height 21
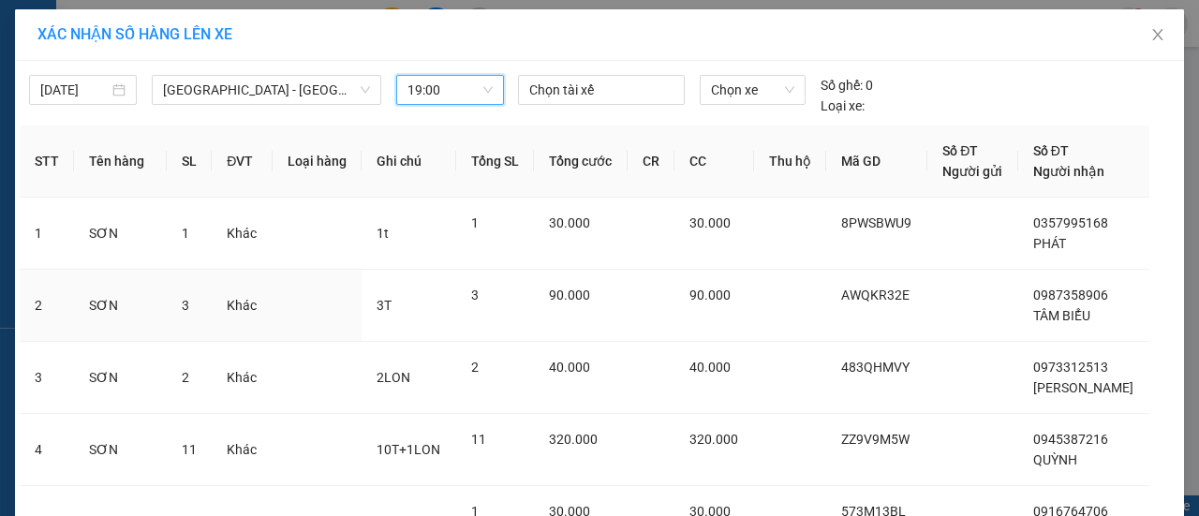
scroll to position [176, 0]
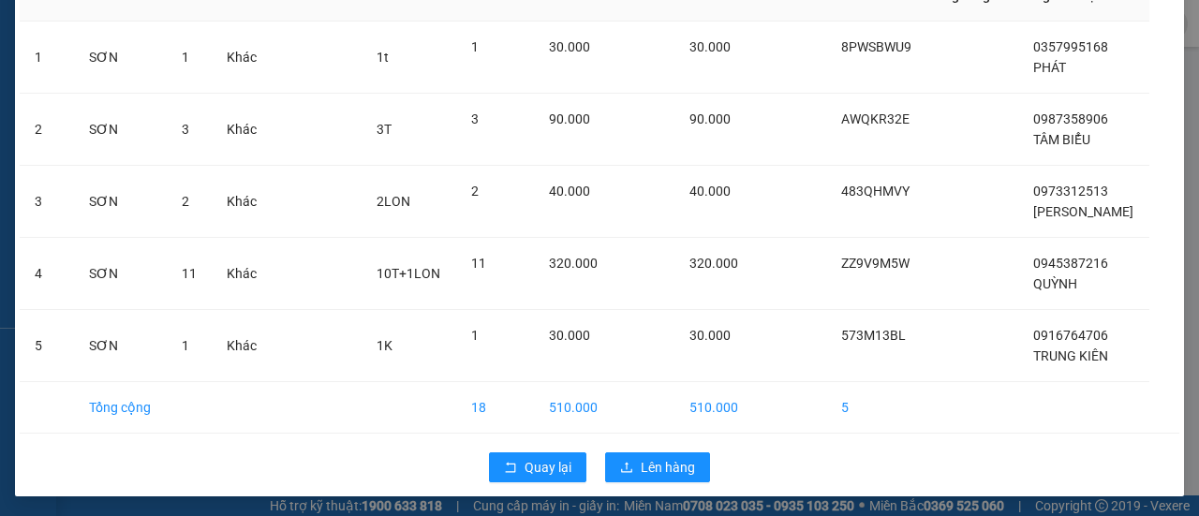
click at [641, 443] on div "Quay lại Lên hàng" at bounding box center [600, 467] width 1160 height 49
click at [641, 461] on span "Lên hàng" at bounding box center [668, 467] width 54 height 21
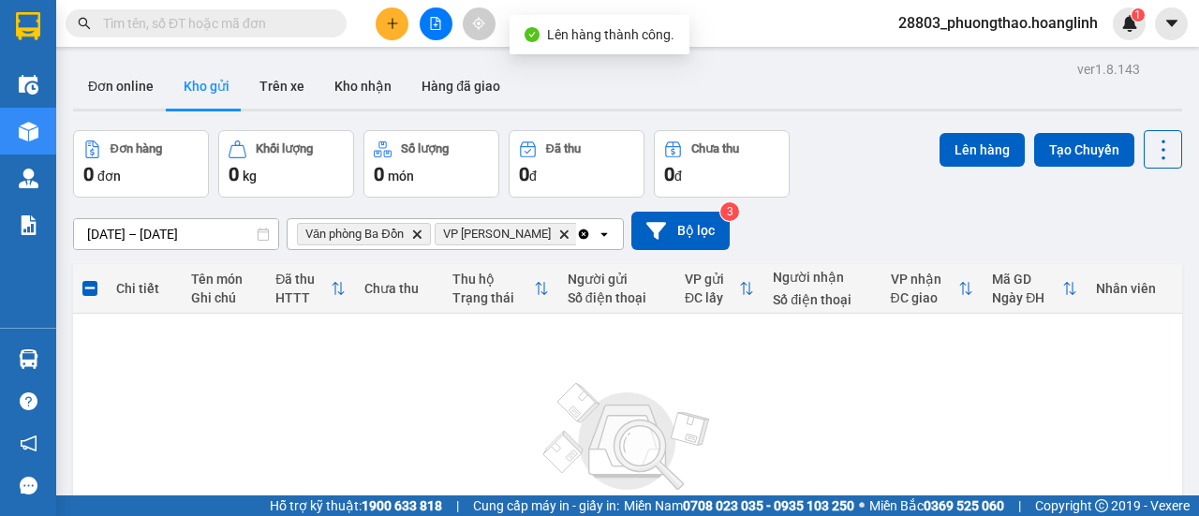
click at [576, 229] on icon "Clear all" at bounding box center [583, 234] width 15 height 15
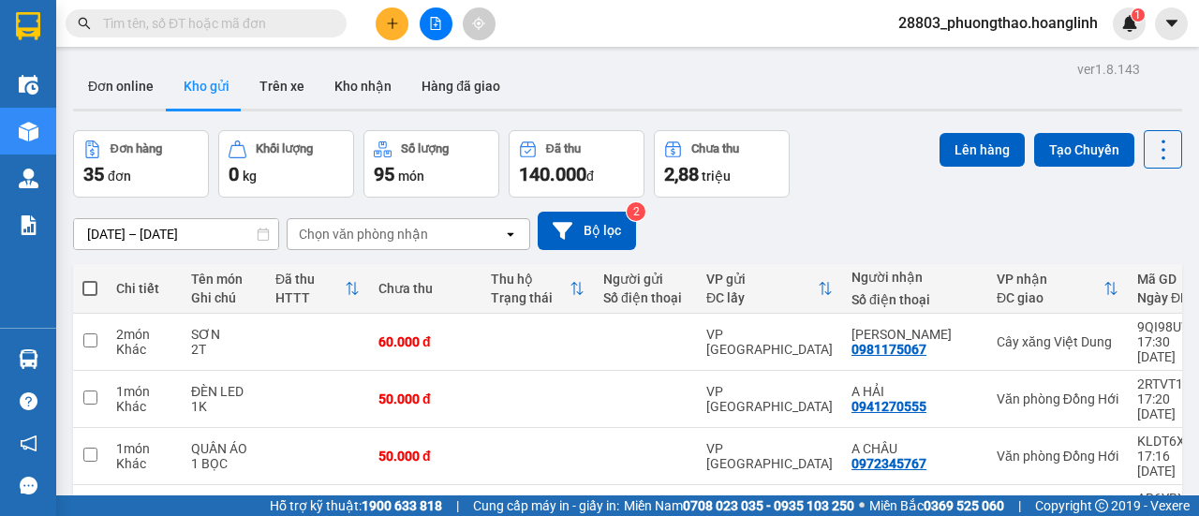
click at [455, 235] on div "Chọn văn phòng nhận" at bounding box center [395, 234] width 215 height 30
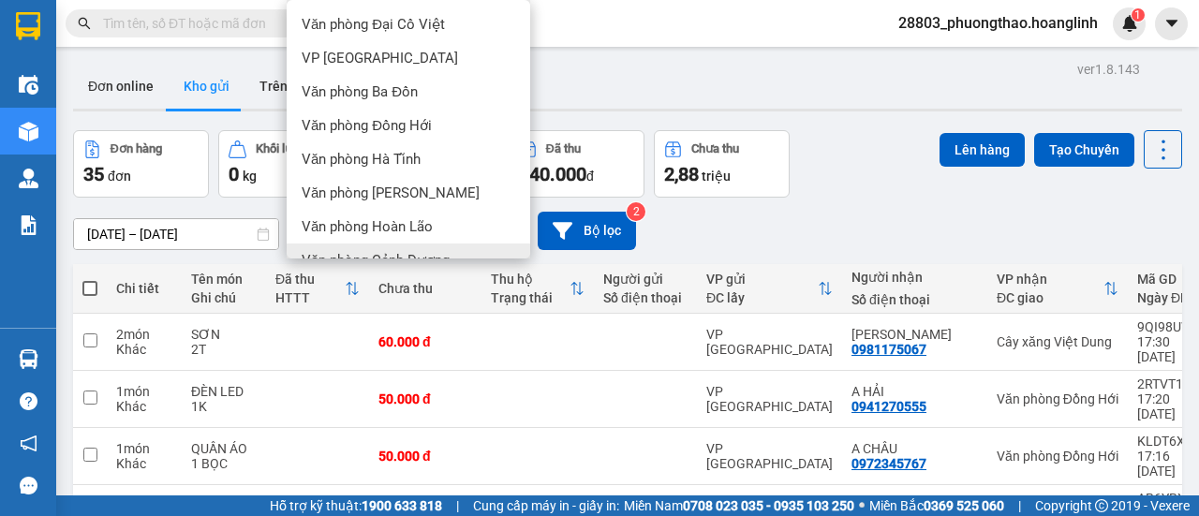
click at [422, 246] on div "Văn phòng Cảnh Dương" at bounding box center [409, 261] width 244 height 34
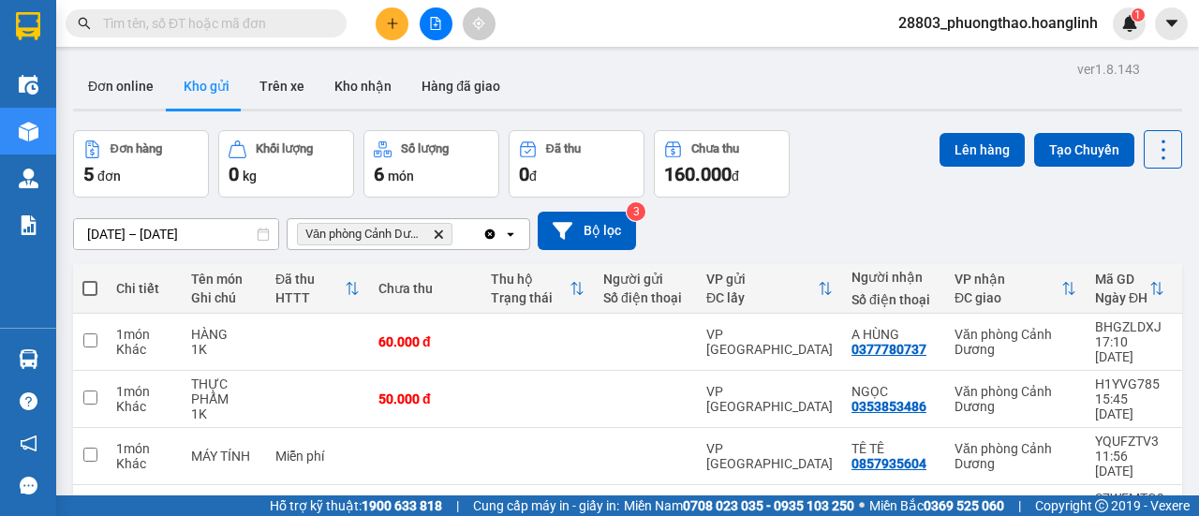
click at [508, 233] on icon at bounding box center [510, 234] width 7 height 4
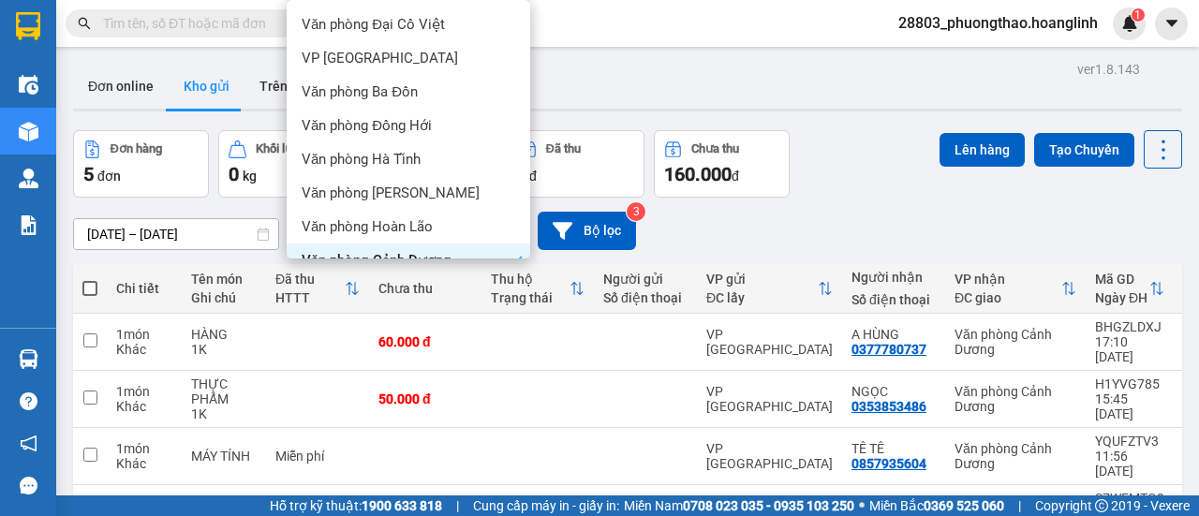
scroll to position [127, 0]
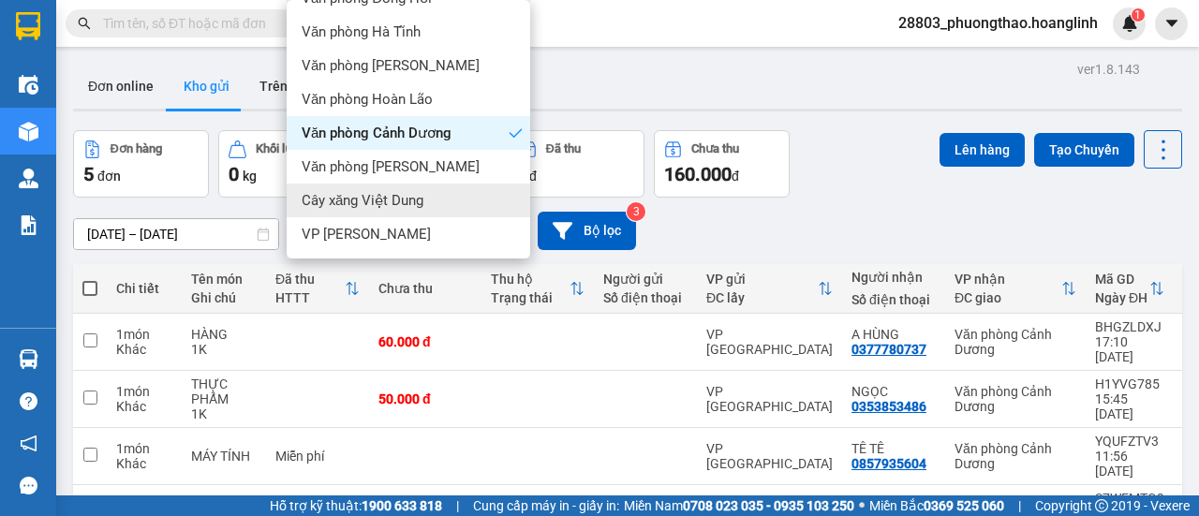
click at [408, 196] on span "Cây xăng Việt Dung" at bounding box center [363, 200] width 122 height 19
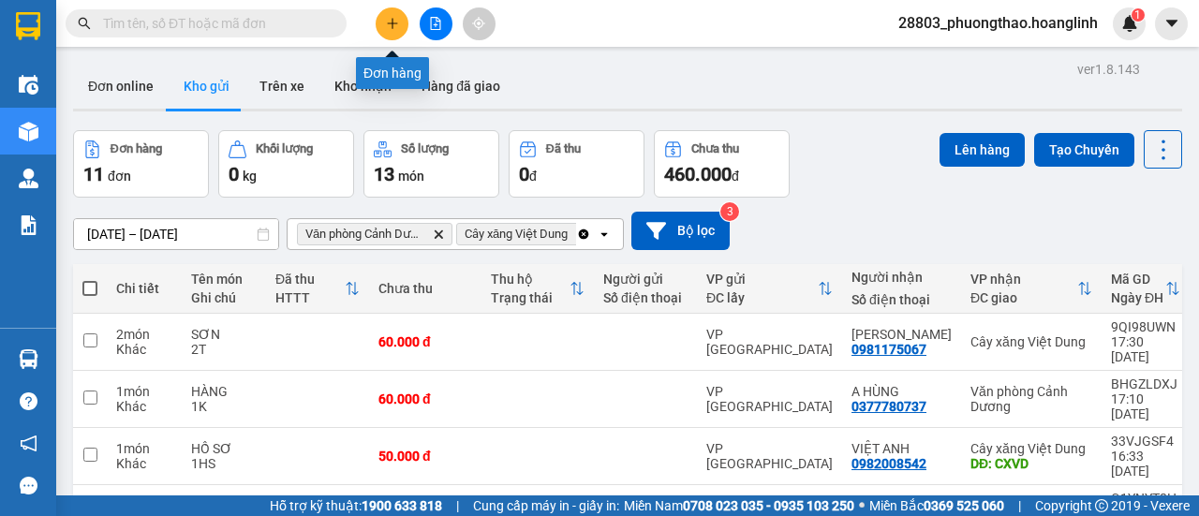
click at [397, 23] on icon "plus" at bounding box center [392, 22] width 10 height 1
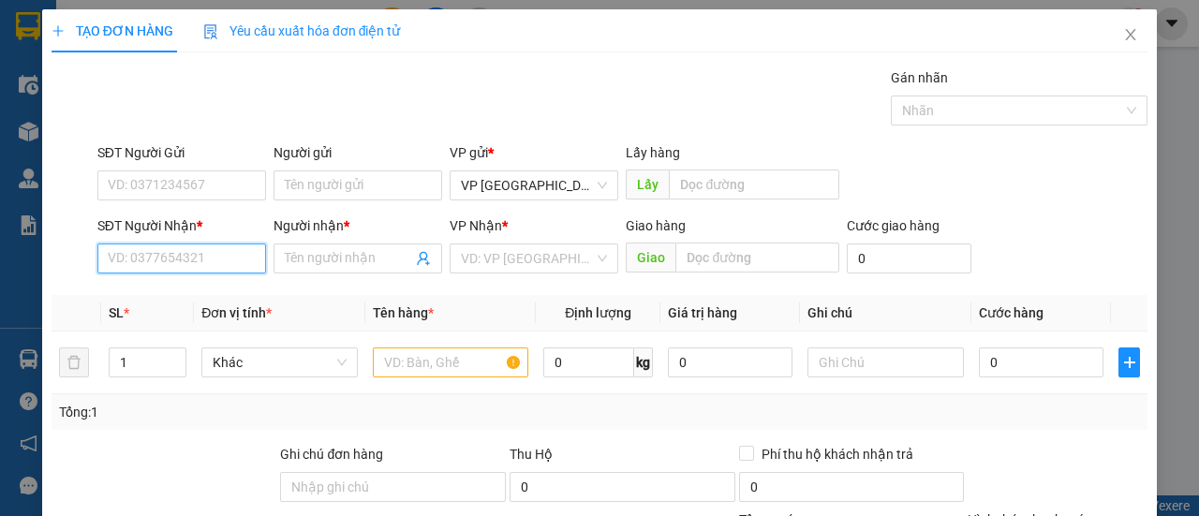
click at [193, 246] on input "SĐT Người Nhận *" at bounding box center [181, 259] width 169 height 30
click at [185, 298] on div "0983333258 - NHUNG" at bounding box center [180, 295] width 144 height 21
type input "0983333258"
type input "NHUNG"
type input "70.000"
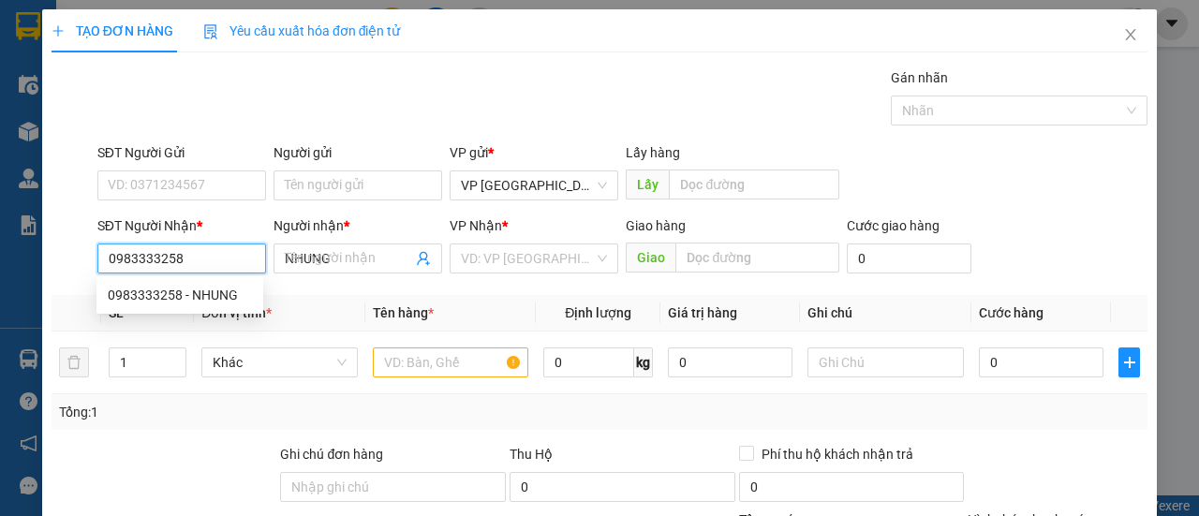
type input "70.000"
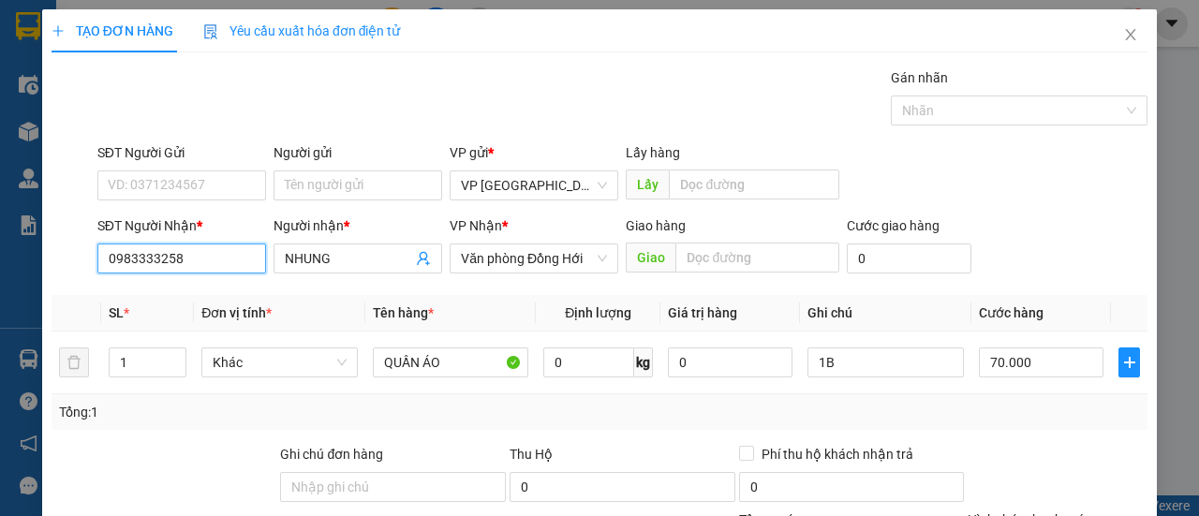
scroll to position [231, 0]
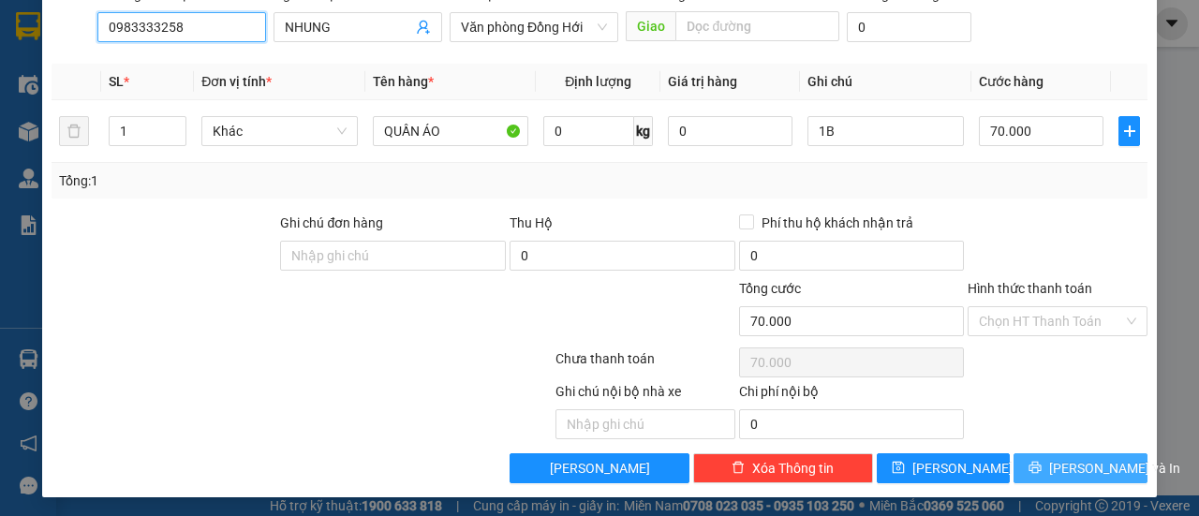
type input "0983333258"
click at [1037, 464] on icon "printer" at bounding box center [1035, 467] width 13 height 13
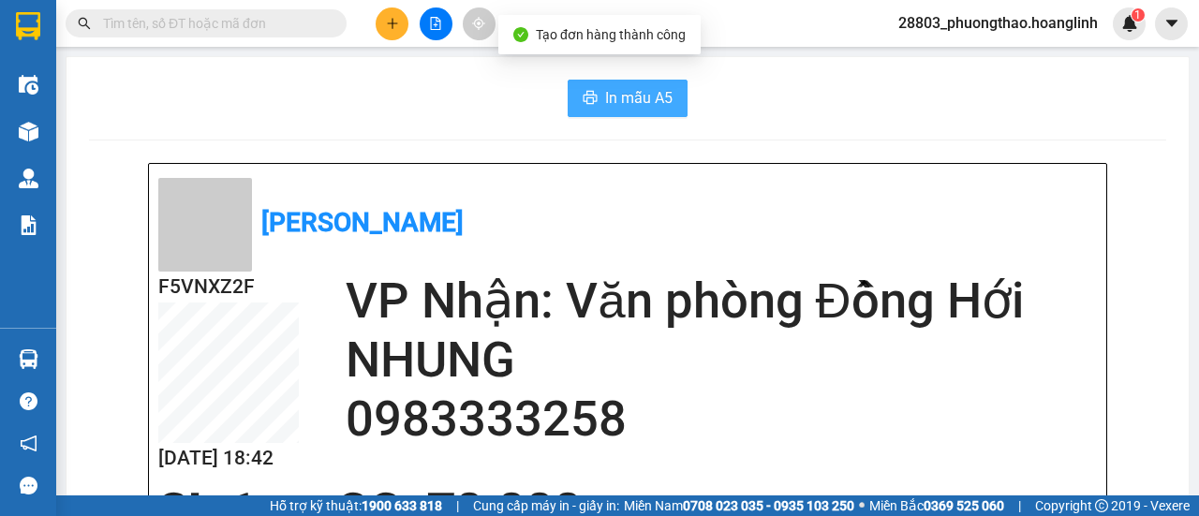
click at [621, 93] on span "In mẫu A5" at bounding box center [638, 97] width 67 height 23
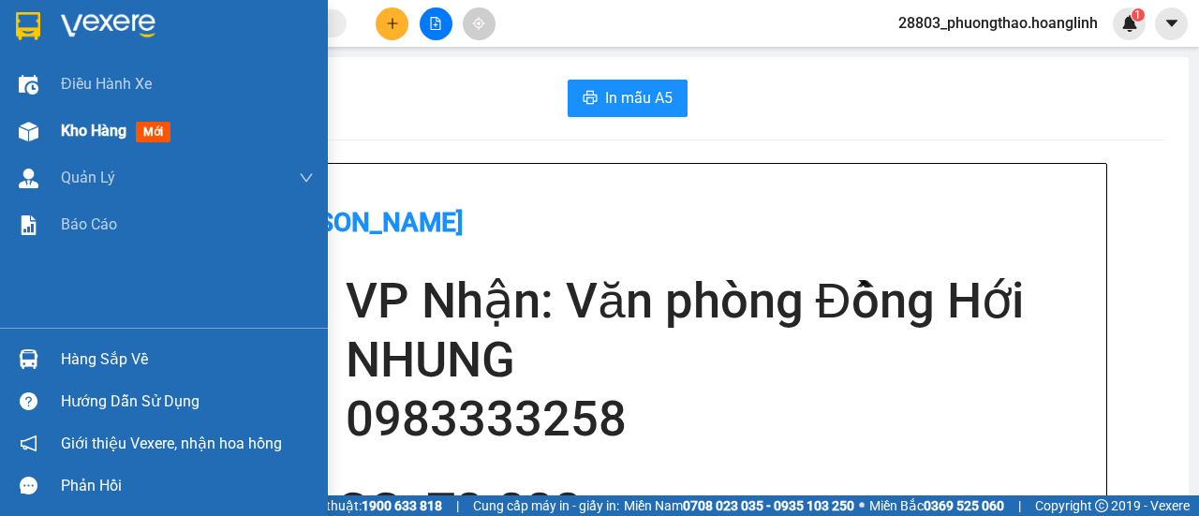
drag, startPoint x: 75, startPoint y: 126, endPoint x: 124, endPoint y: 126, distance: 48.7
click at [75, 126] on span "Kho hàng" at bounding box center [94, 131] width 66 height 18
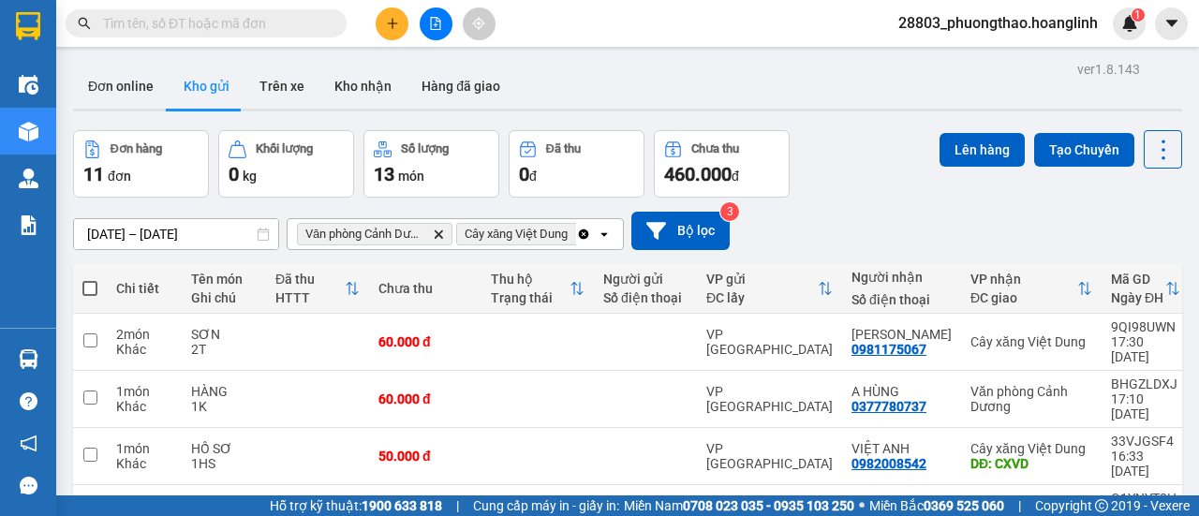
click at [91, 288] on span at bounding box center [89, 288] width 15 height 15
click at [90, 279] on input "checkbox" at bounding box center [90, 279] width 0 height 0
checkbox input "true"
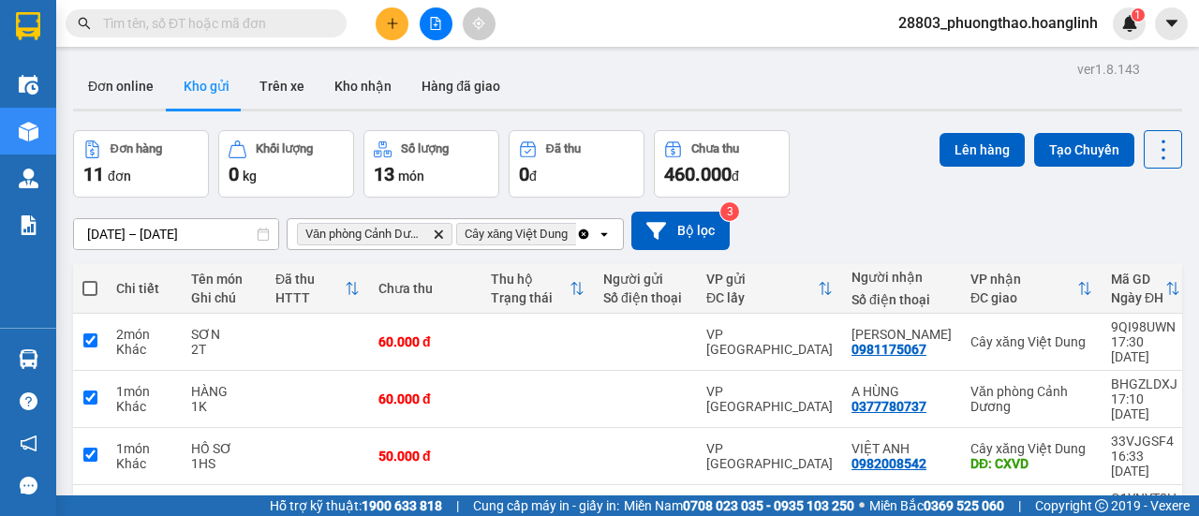
checkbox input "true"
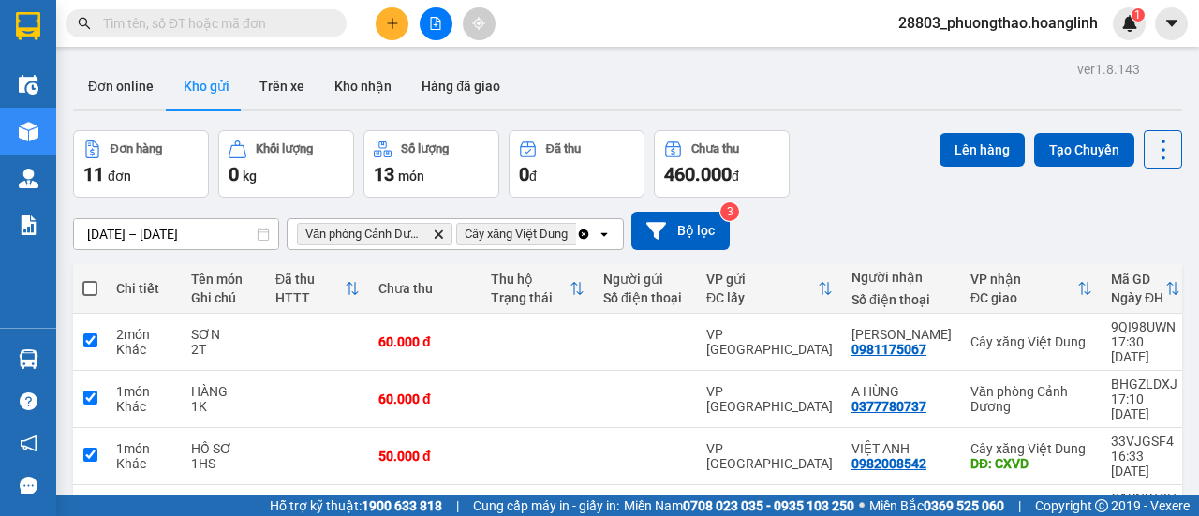
checkbox input "true"
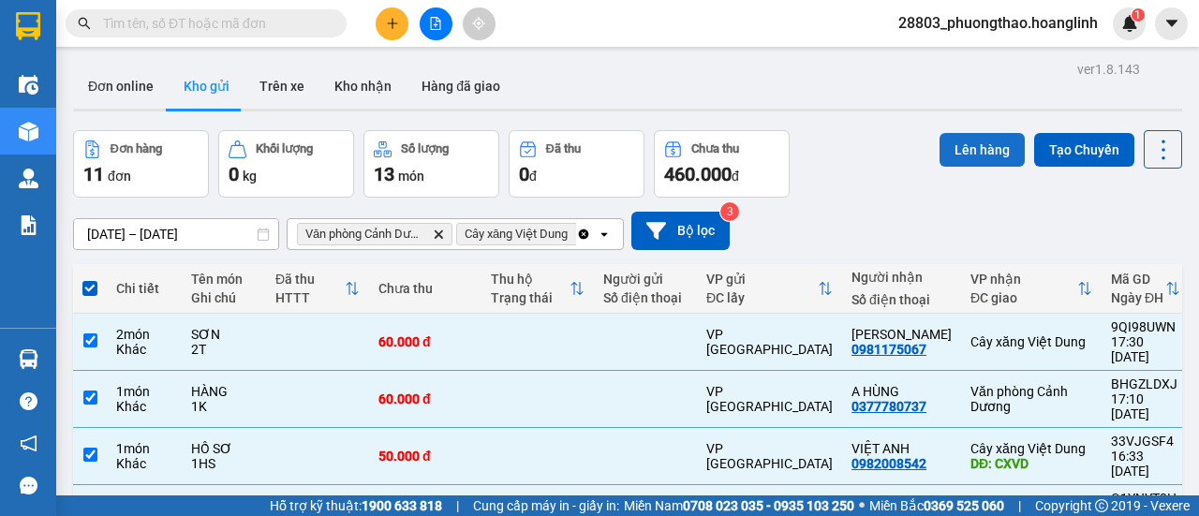
click at [976, 144] on button "Lên hàng" at bounding box center [982, 150] width 85 height 34
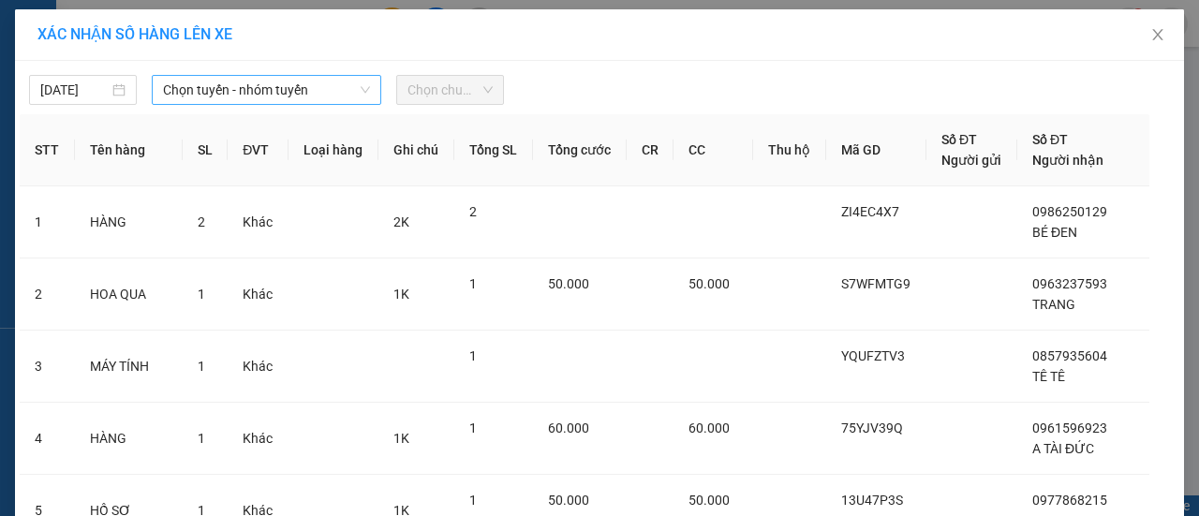
click at [219, 93] on span "Chọn tuyến - nhóm tuyến" at bounding box center [266, 90] width 207 height 28
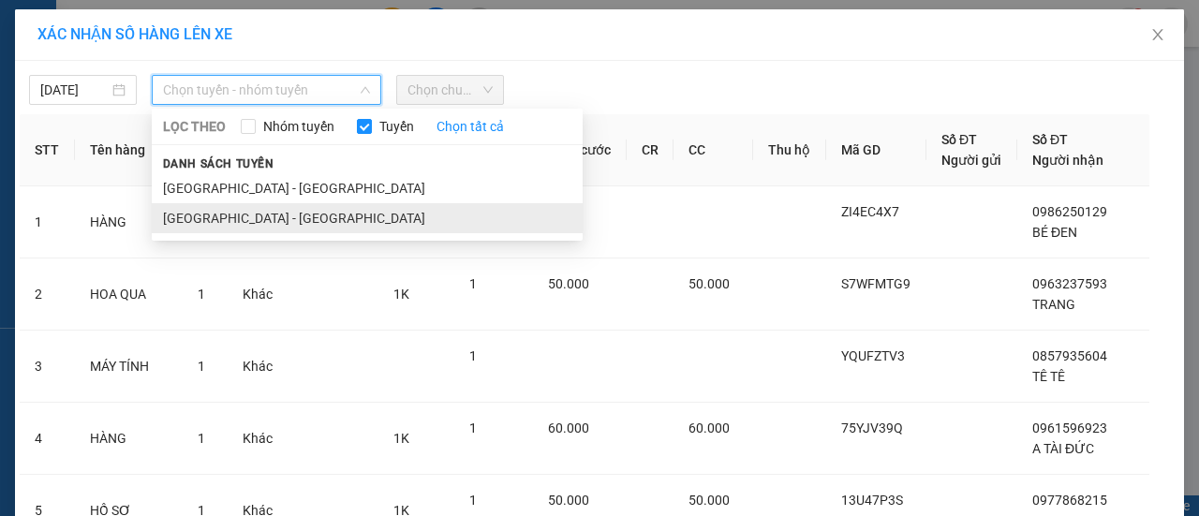
click at [235, 218] on li "[GEOGRAPHIC_DATA] - [GEOGRAPHIC_DATA]" at bounding box center [367, 218] width 431 height 30
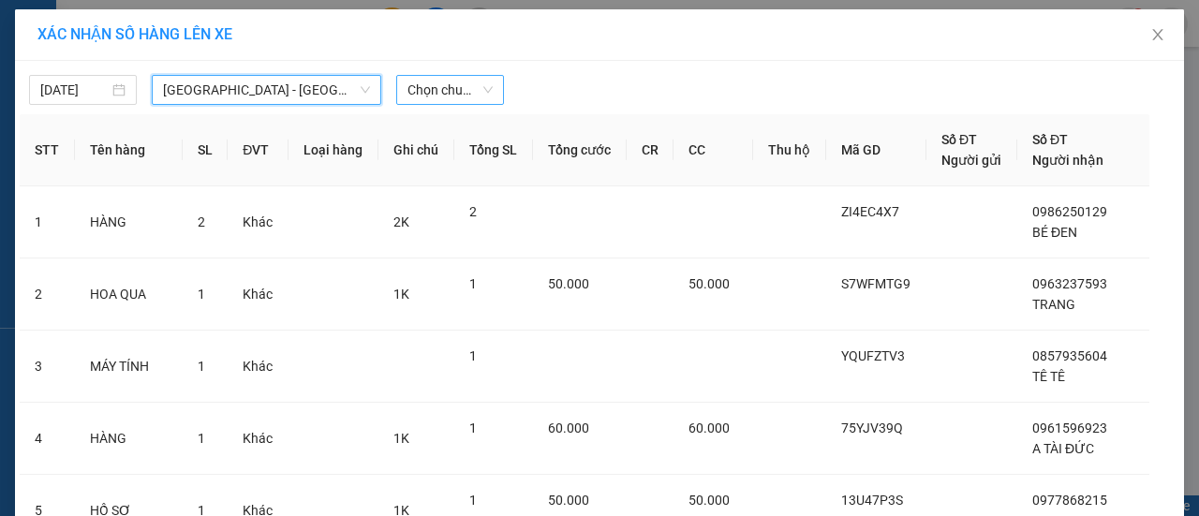
click at [442, 90] on span "Chọn chuyến" at bounding box center [450, 90] width 85 height 28
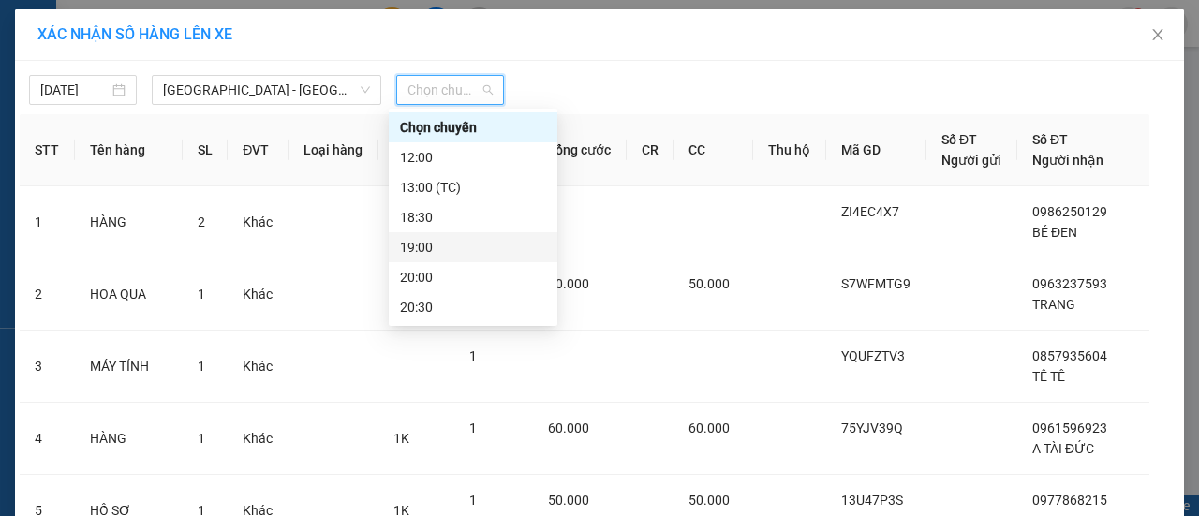
click at [449, 250] on div "19:00" at bounding box center [473, 247] width 146 height 21
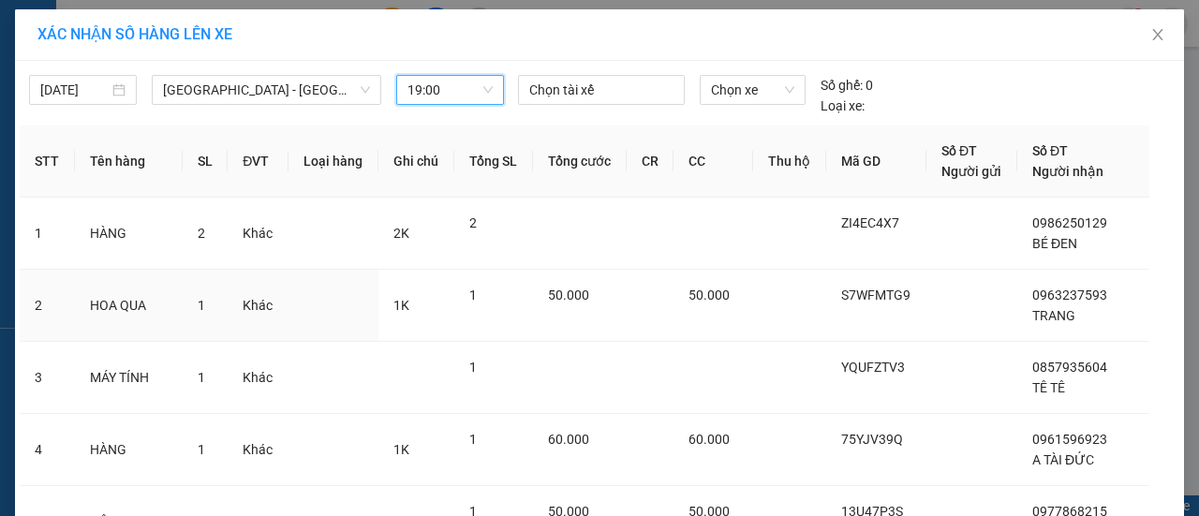
scroll to position [535, 0]
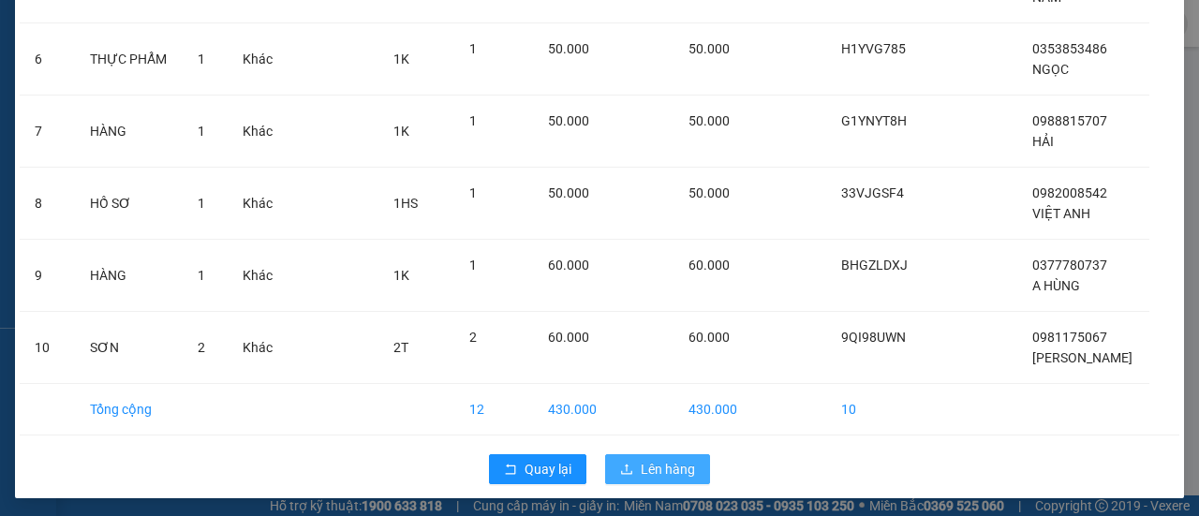
click at [663, 466] on span "Lên hàng" at bounding box center [668, 469] width 54 height 21
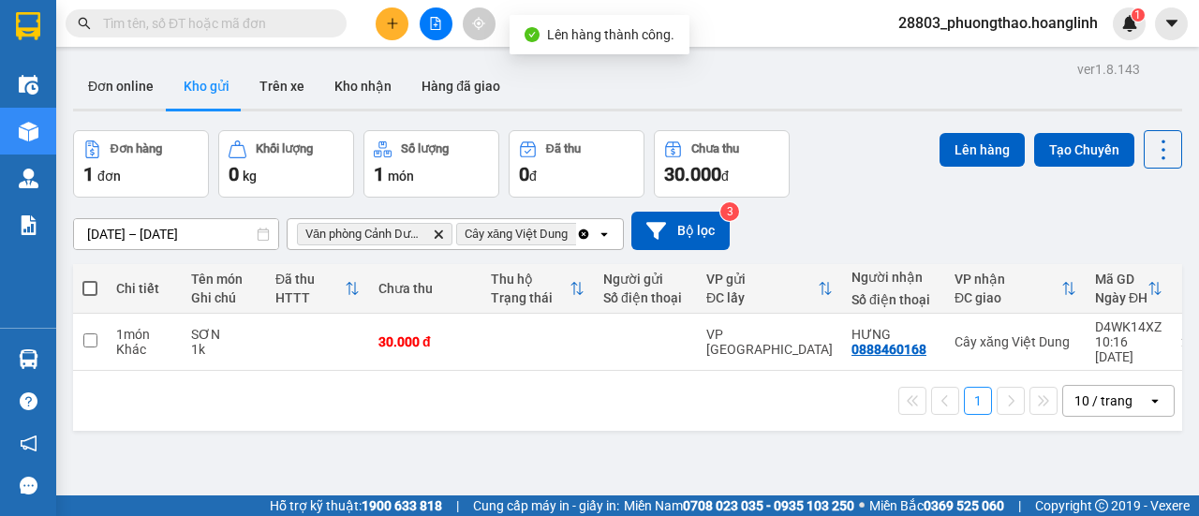
click at [764, 304] on div "ĐC lấy" at bounding box center [761, 297] width 111 height 15
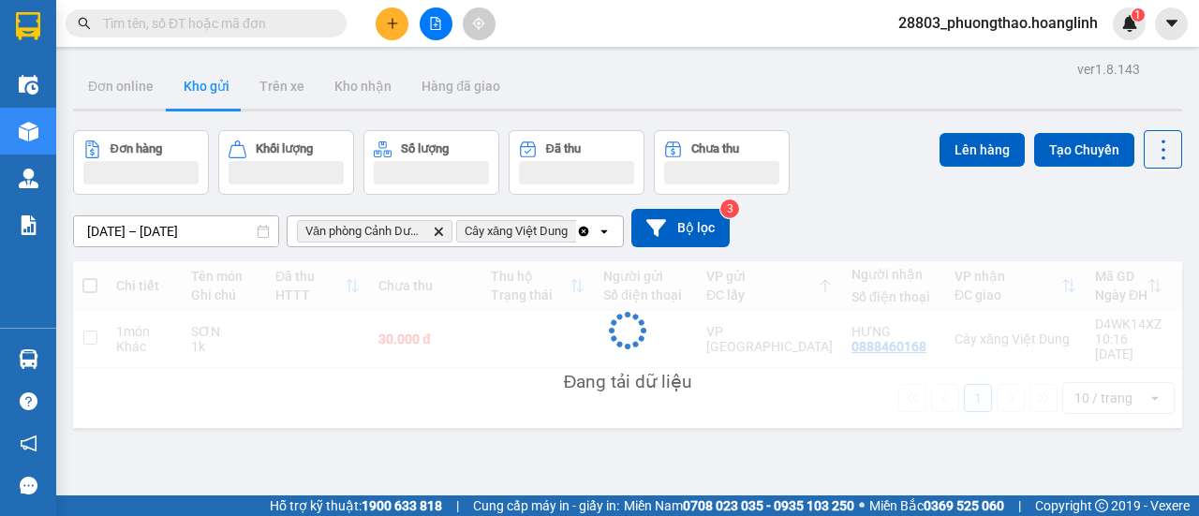
click at [803, 331] on div "Đang tải dữ liệu" at bounding box center [627, 344] width 1109 height 167
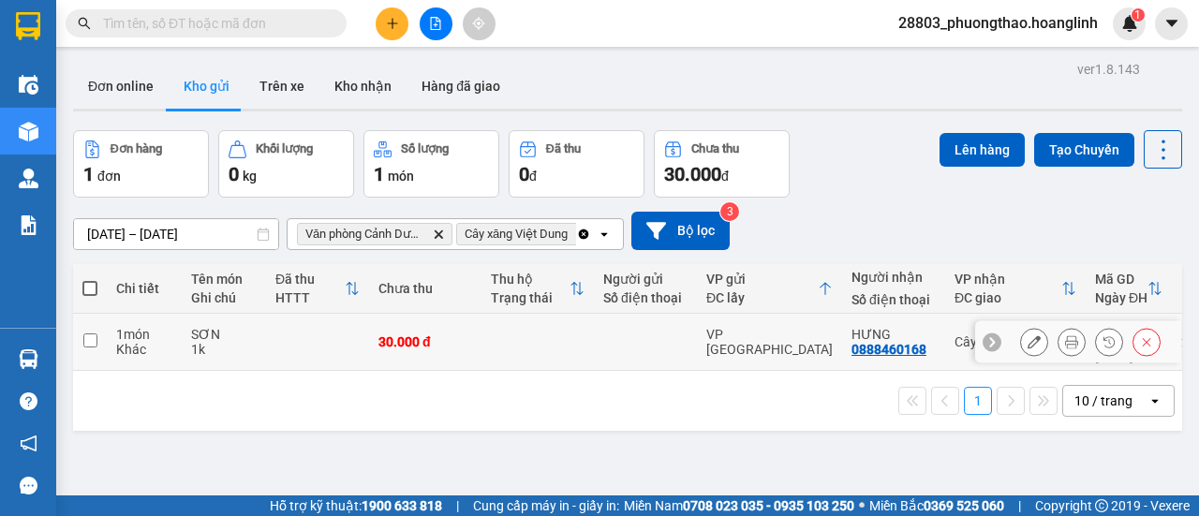
click at [732, 344] on td "VP [GEOGRAPHIC_DATA]" at bounding box center [769, 342] width 145 height 57
checkbox input "true"
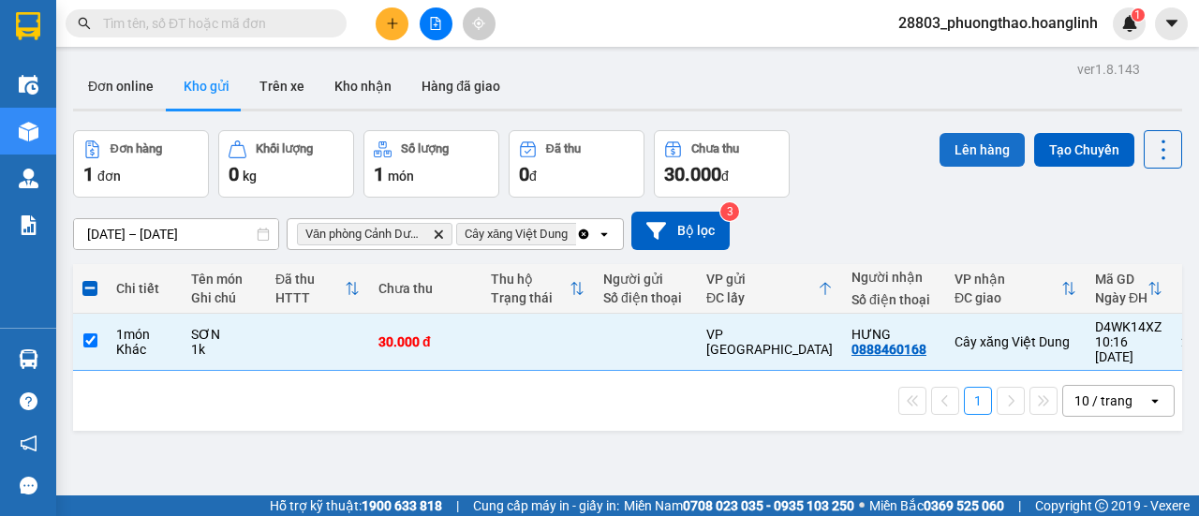
click at [961, 142] on button "Lên hàng" at bounding box center [982, 150] width 85 height 34
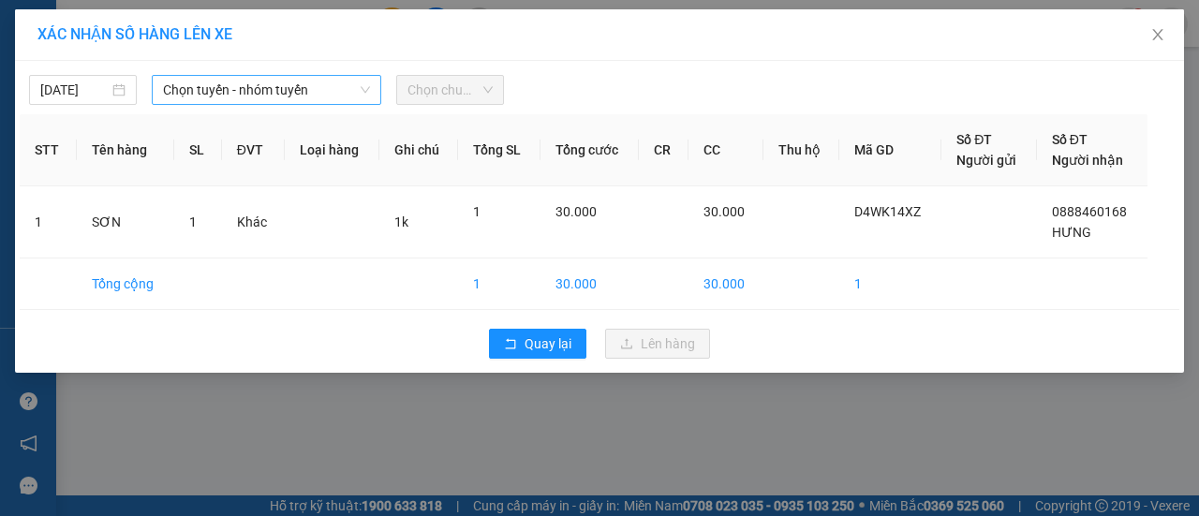
click at [225, 84] on span "Chọn tuyến - nhóm tuyến" at bounding box center [266, 90] width 207 height 28
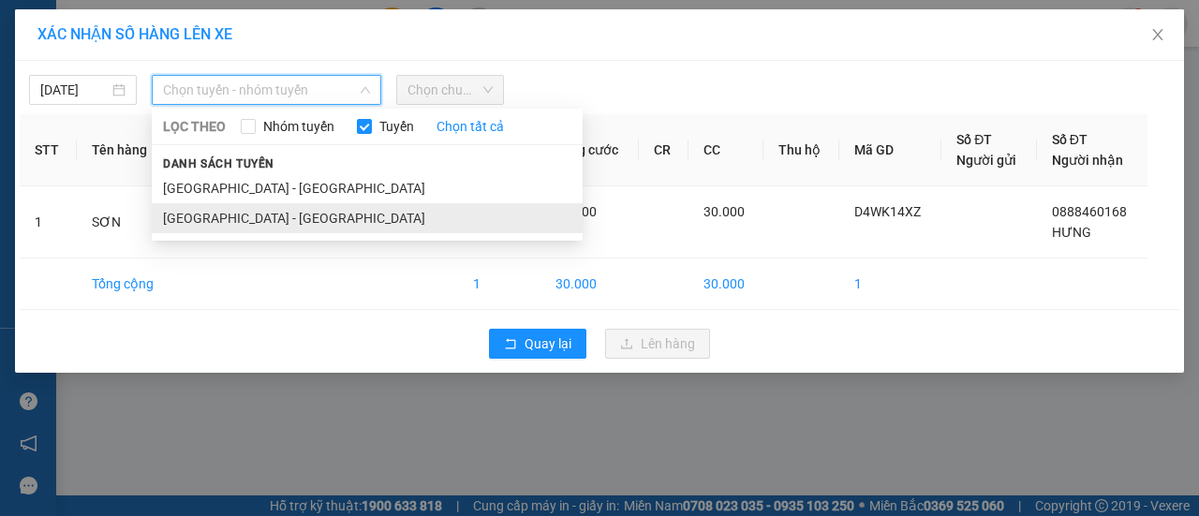
click at [217, 213] on li "[GEOGRAPHIC_DATA] - [GEOGRAPHIC_DATA]" at bounding box center [367, 218] width 431 height 30
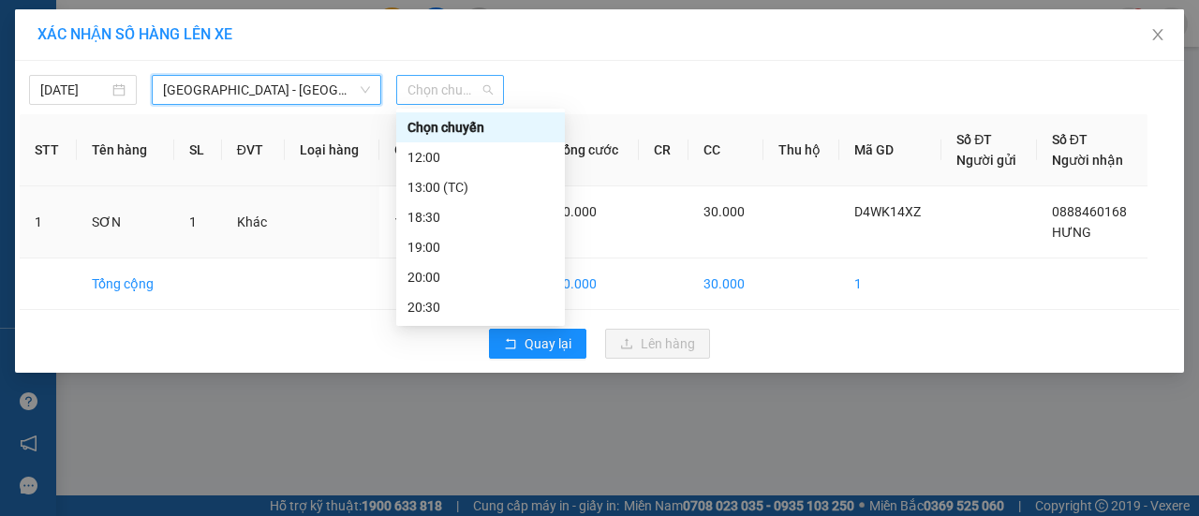
click at [429, 83] on span "Chọn chuyến" at bounding box center [450, 90] width 85 height 28
click at [423, 255] on div "19:00" at bounding box center [481, 247] width 146 height 21
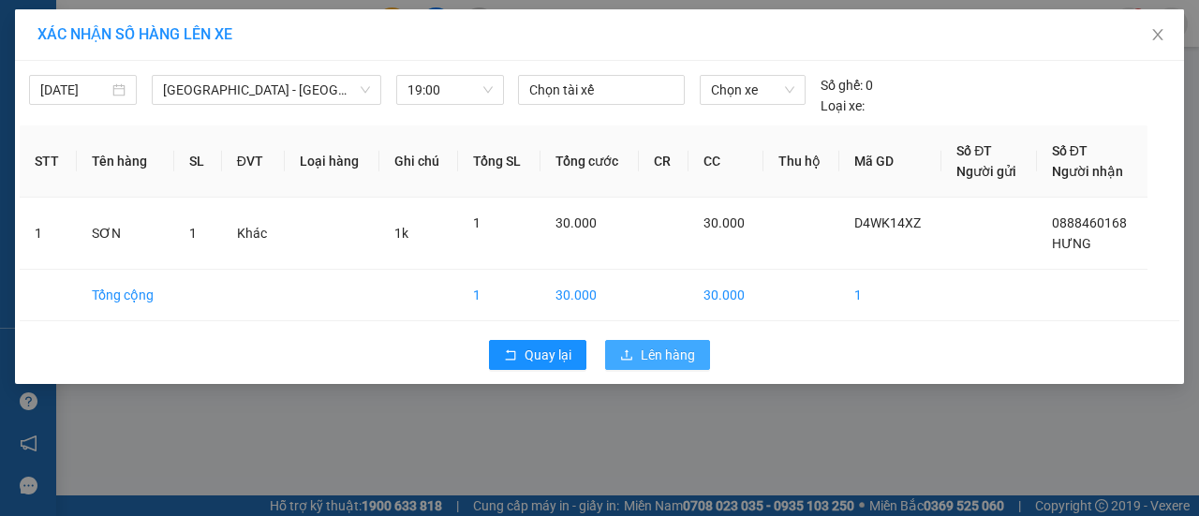
click at [663, 356] on span "Lên hàng" at bounding box center [668, 355] width 54 height 21
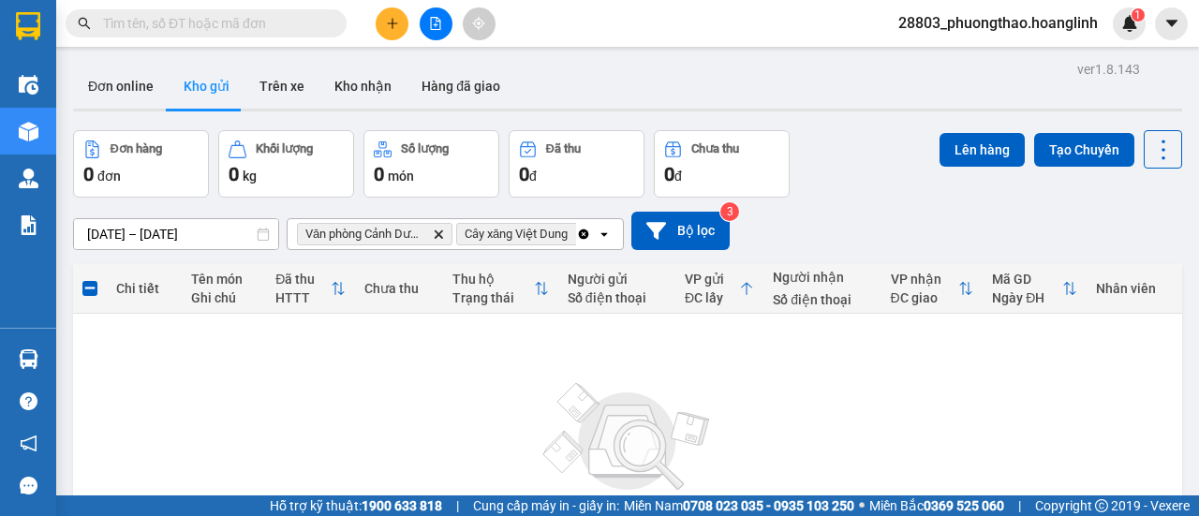
click at [586, 236] on icon "Clear all" at bounding box center [584, 234] width 10 height 10
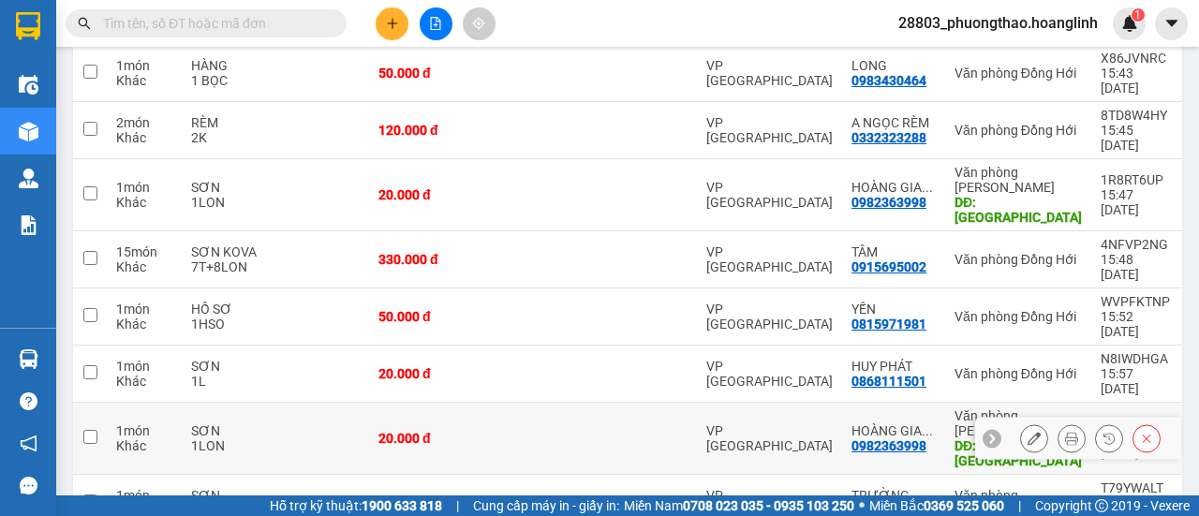
scroll to position [232, 0]
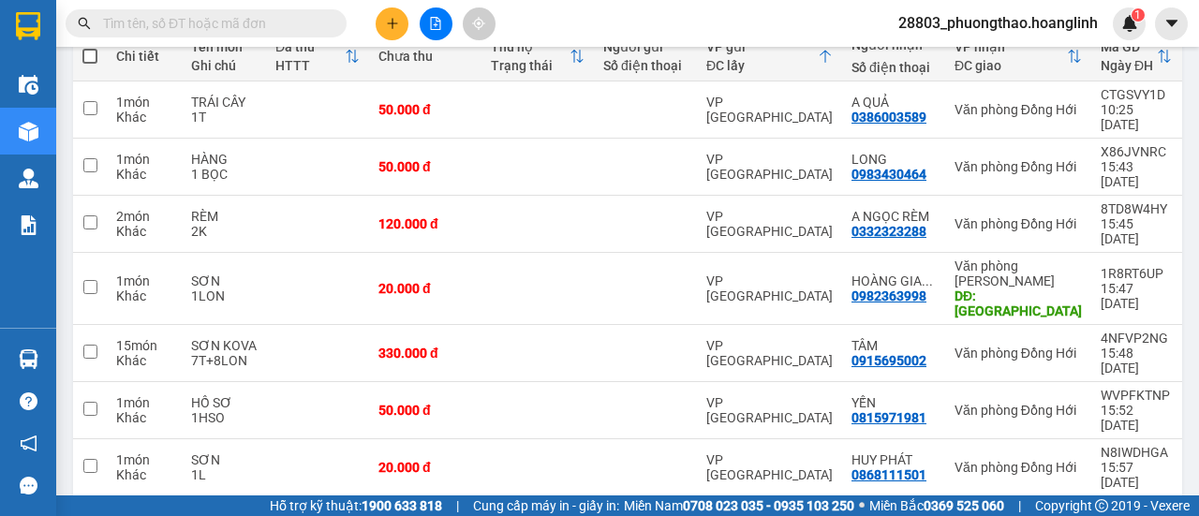
click at [396, 16] on button at bounding box center [392, 23] width 33 height 33
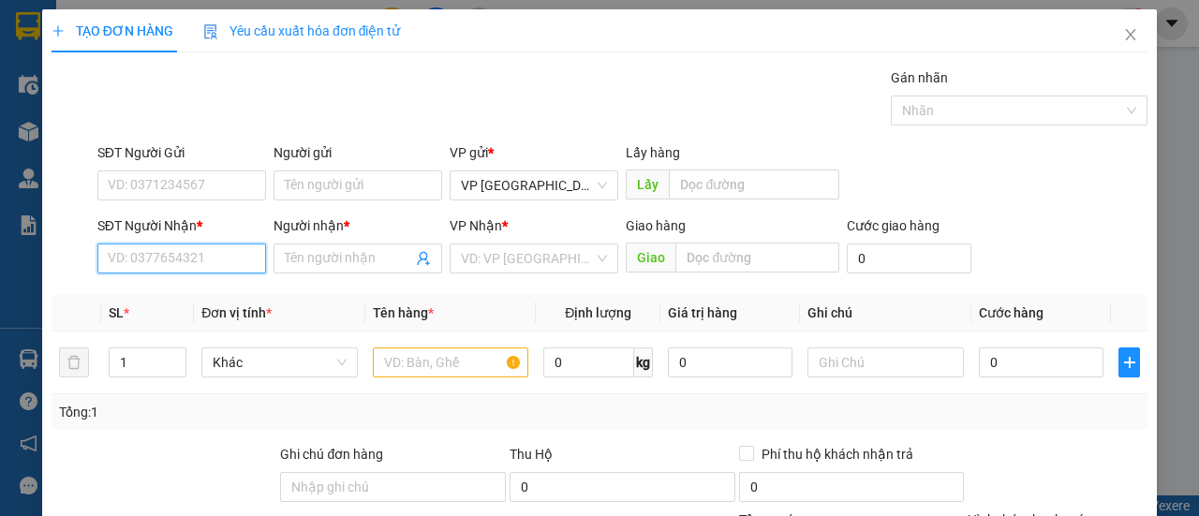
click at [150, 252] on input "SĐT Người Nhận *" at bounding box center [181, 259] width 169 height 30
click at [241, 302] on div "0917424107 - [PERSON_NAME]" at bounding box center [200, 295] width 185 height 21
type input "0917424107"
type input "LAN CHI"
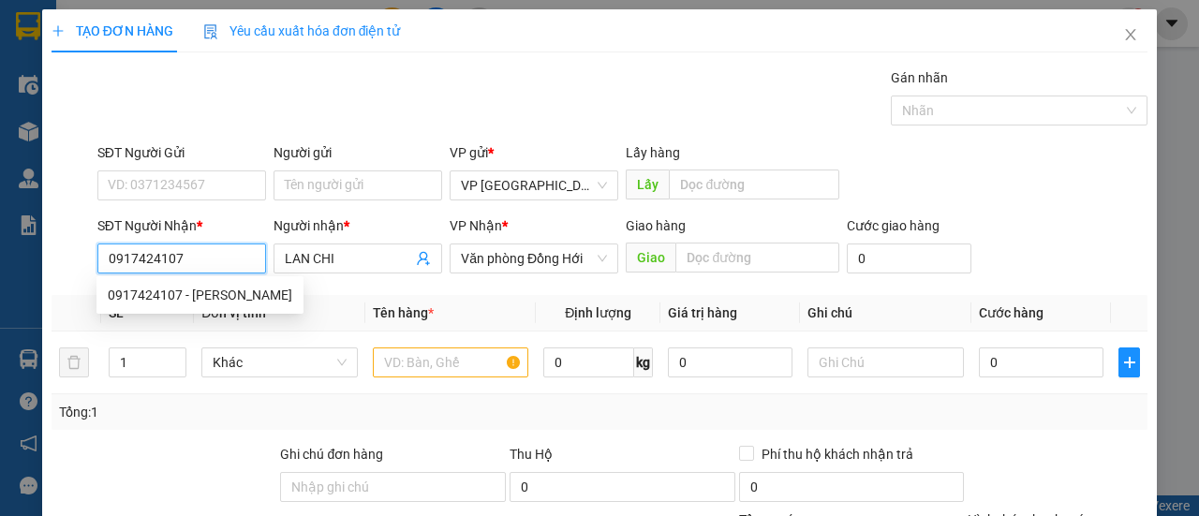
type input "100.000"
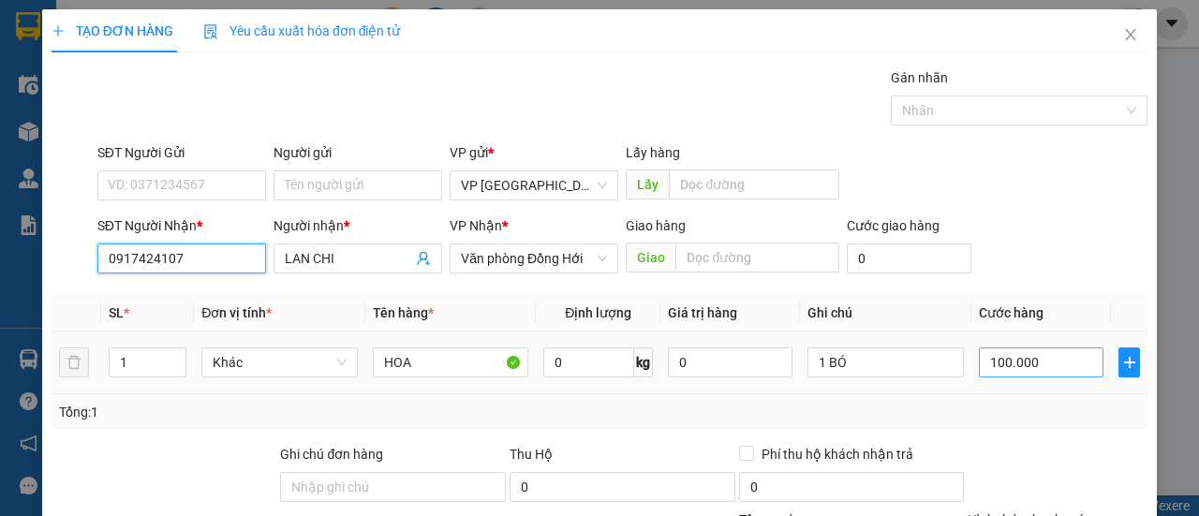
type input "0917424107"
click at [1035, 364] on input "100.000" at bounding box center [1041, 363] width 125 height 30
type input "5"
type input "00.005"
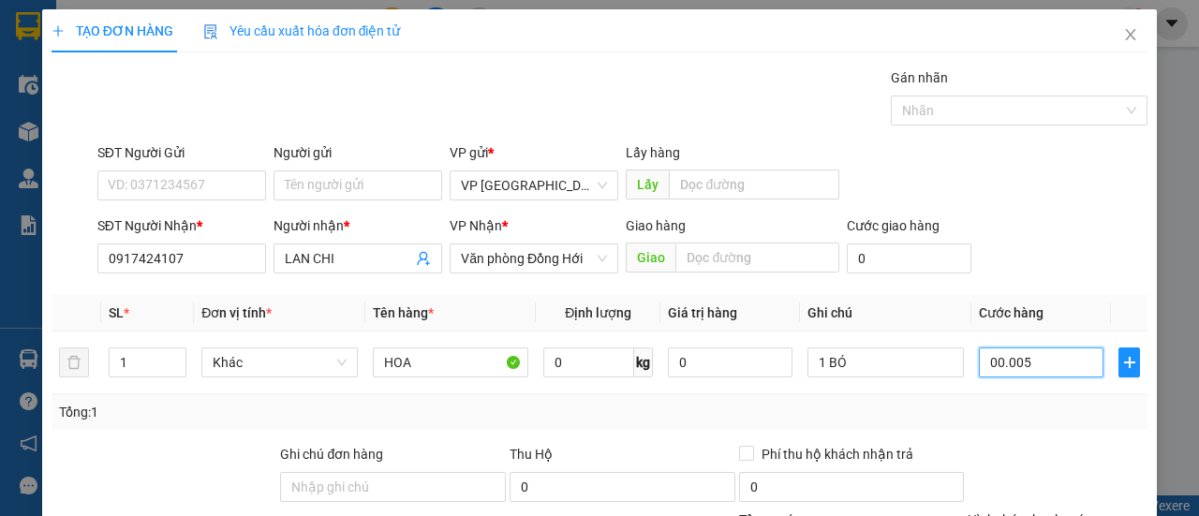
type input "50"
type input "00.000.050"
type input "50.000"
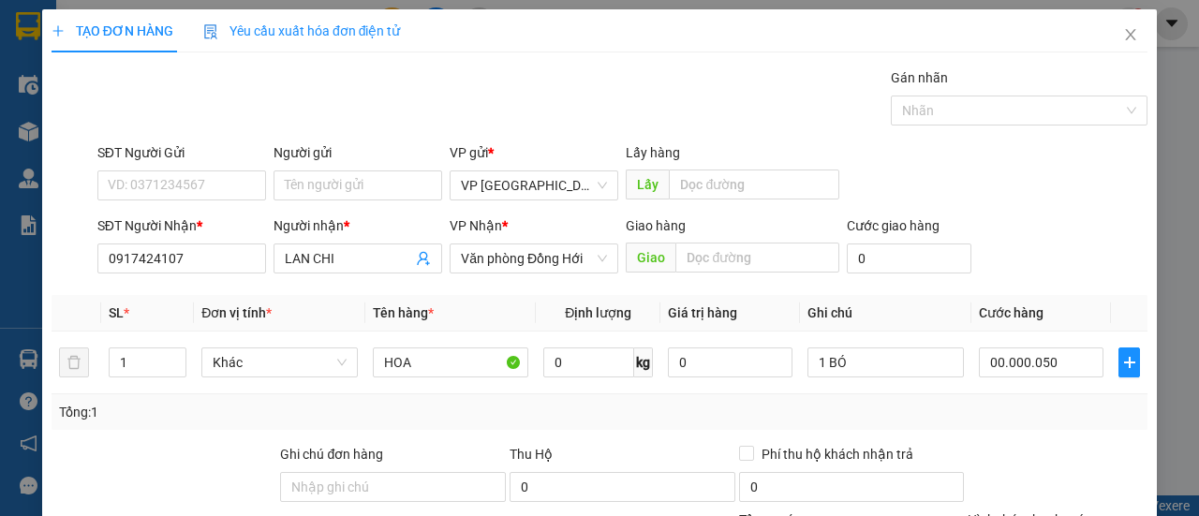
type input "50.000"
click at [727, 454] on div "Thu Hộ 0" at bounding box center [623, 477] width 230 height 66
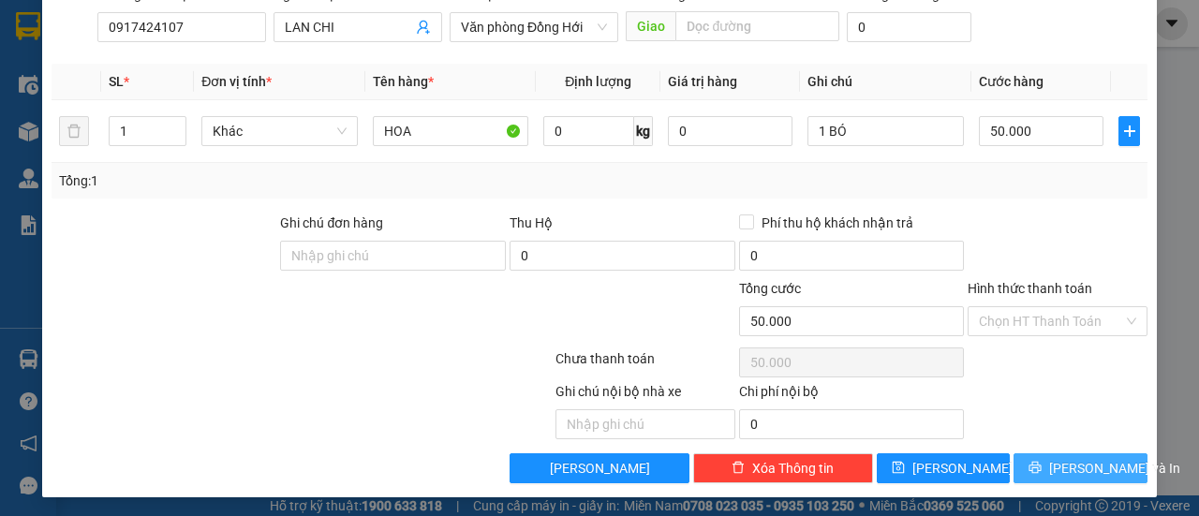
click at [1027, 453] on button "[PERSON_NAME] và In" at bounding box center [1081, 468] width 134 height 30
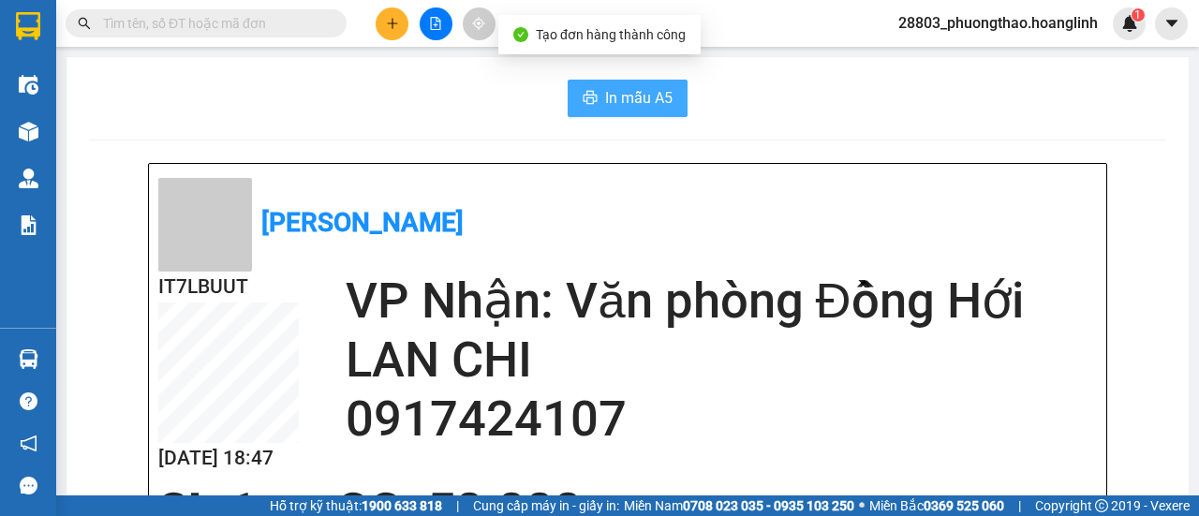
click at [643, 101] on span "In mẫu A5" at bounding box center [638, 97] width 67 height 23
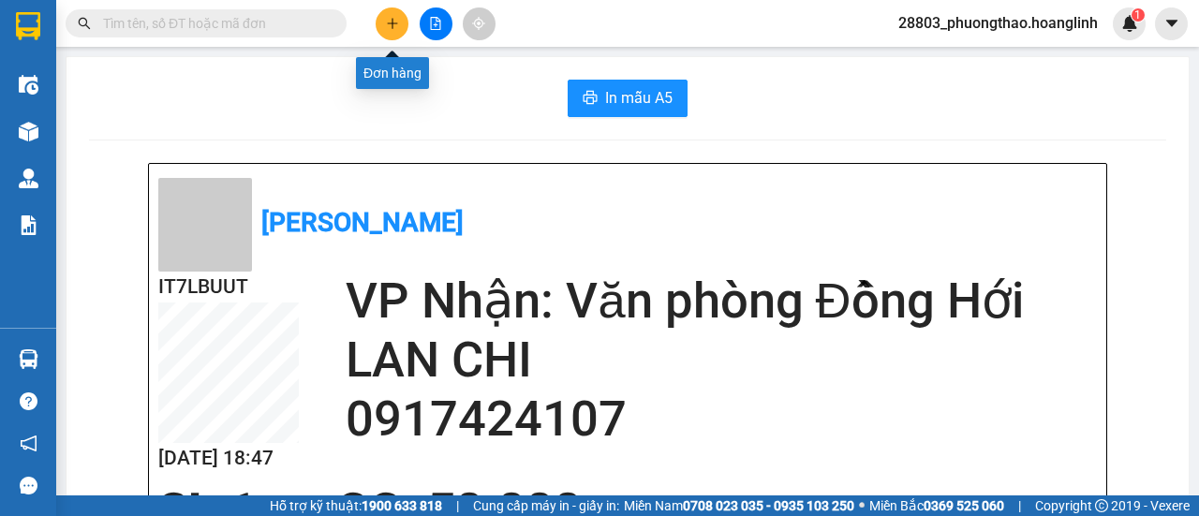
click at [377, 29] on button at bounding box center [392, 23] width 33 height 33
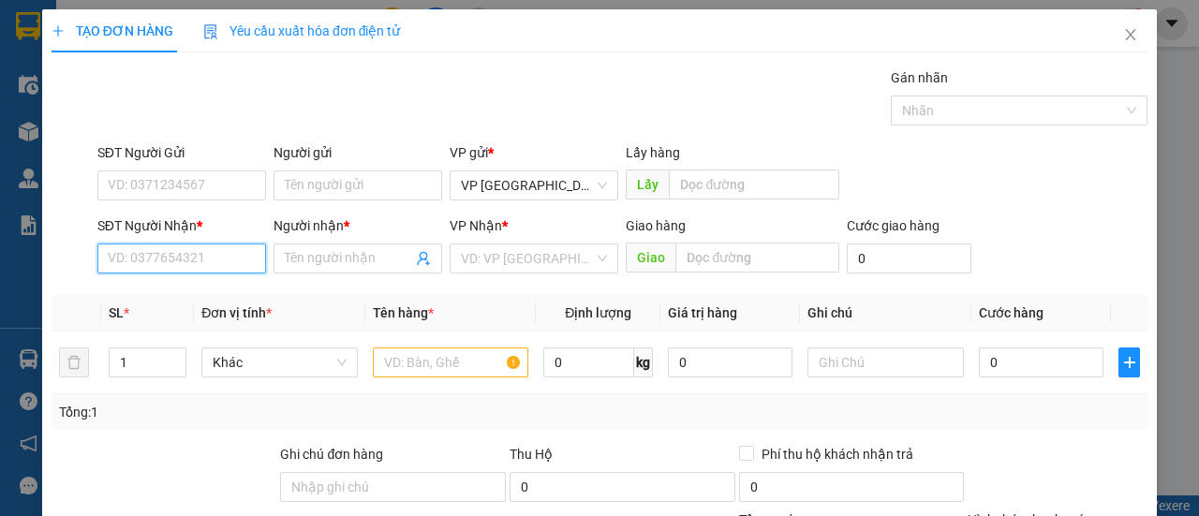
click at [210, 247] on input "SĐT Người Nhận *" at bounding box center [181, 259] width 169 height 30
click at [195, 295] on div "0886340336 - HƯỜNG" at bounding box center [180, 295] width 144 height 21
type input "0886340336"
type input "HƯỜNG"
type input "120.000"
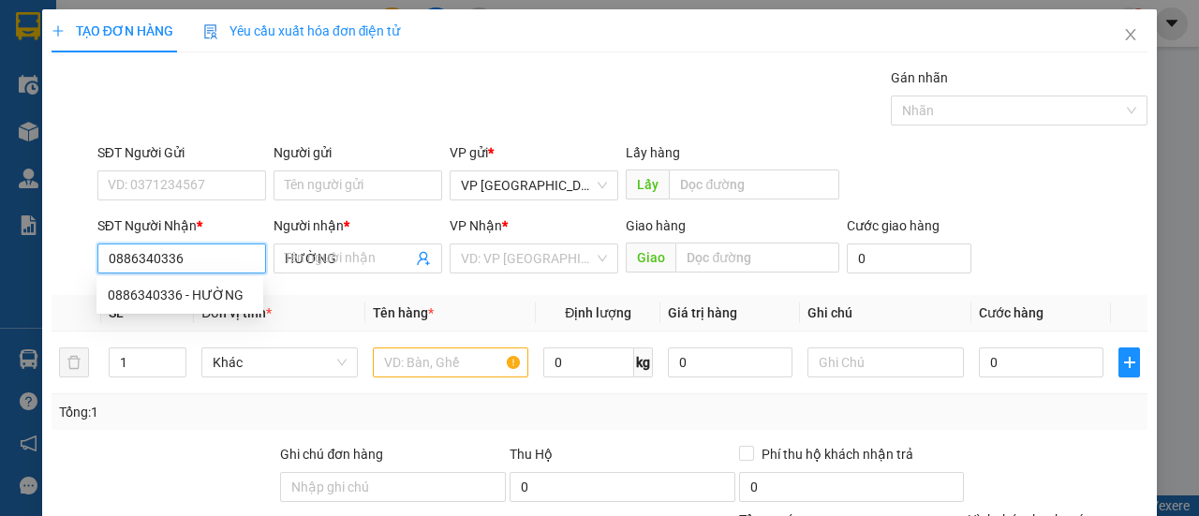
type input "120.000"
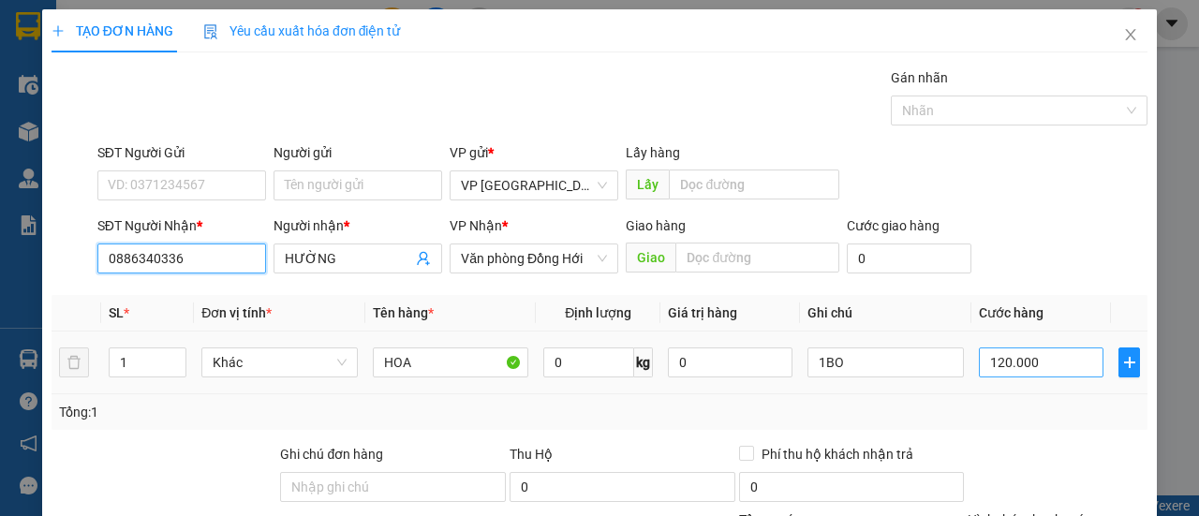
scroll to position [231, 0]
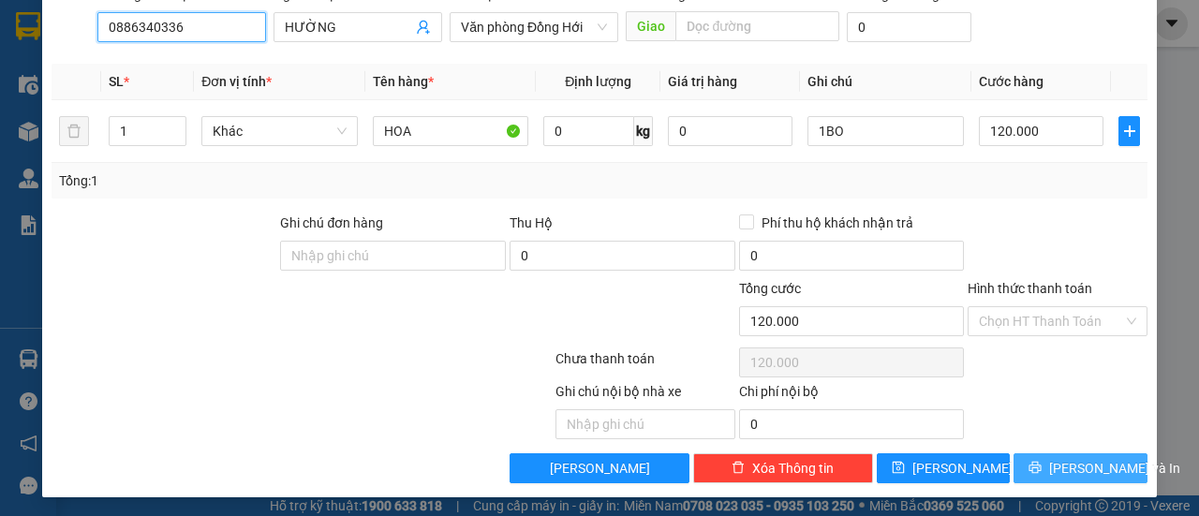
type input "0886340336"
click at [1063, 458] on span "[PERSON_NAME] và In" at bounding box center [1114, 468] width 131 height 21
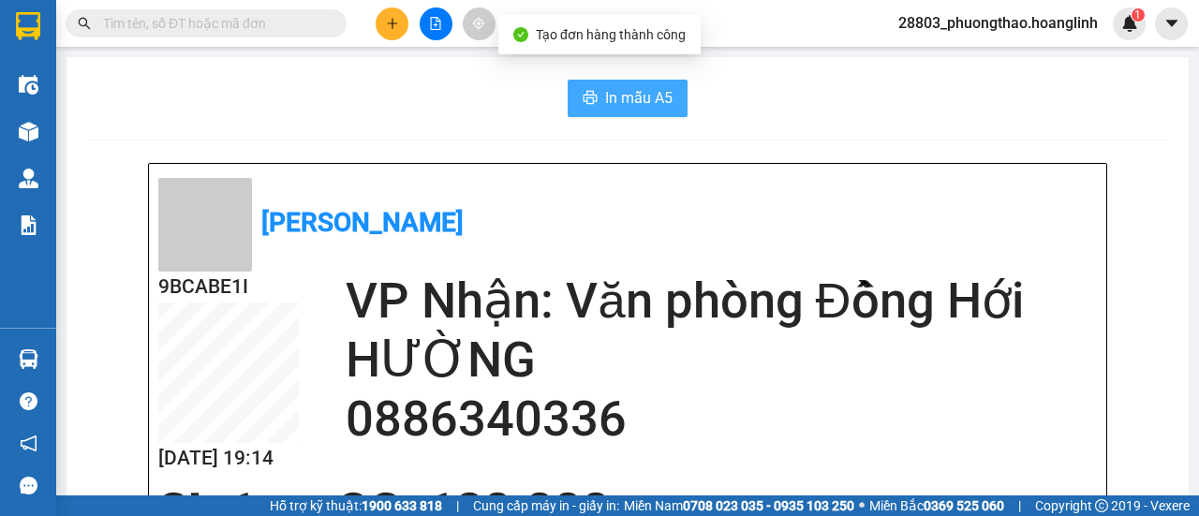
click at [632, 102] on span "In mẫu A5" at bounding box center [638, 97] width 67 height 23
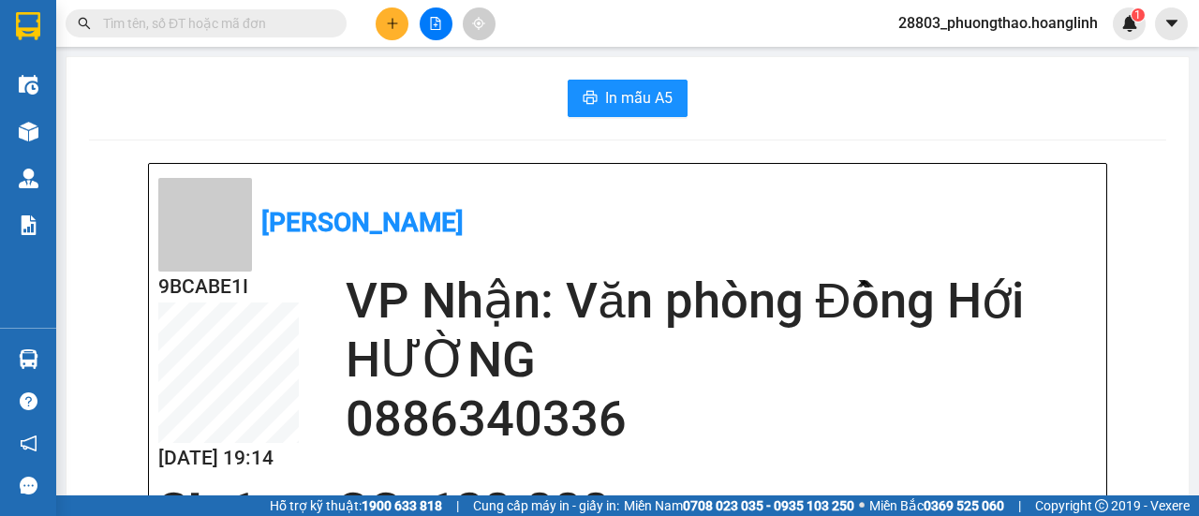
click at [293, 24] on input "text" at bounding box center [213, 23] width 221 height 21
